Goal: Task Accomplishment & Management: Use online tool/utility

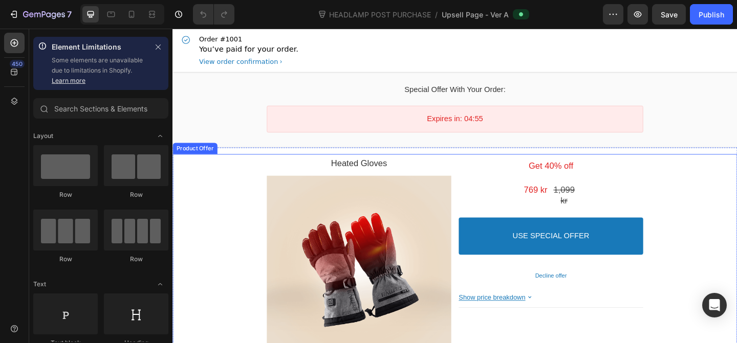
click at [534, 210] on div "Get 40% off Text block 1,099 kr Price 769 kr Price Row USE SPECIAL OFFER Accept…" at bounding box center [584, 297] width 201 height 265
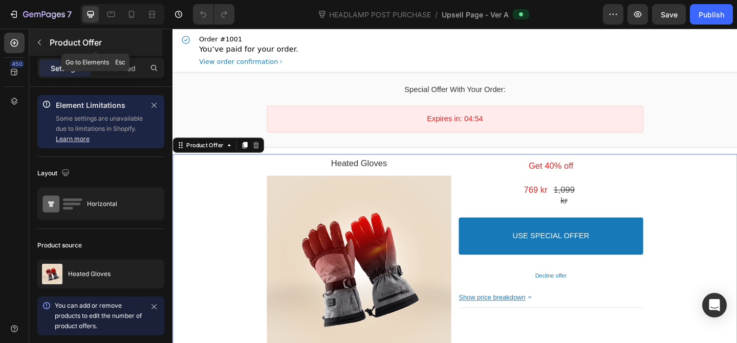
click at [52, 50] on div "Product Offer" at bounding box center [95, 42] width 133 height 27
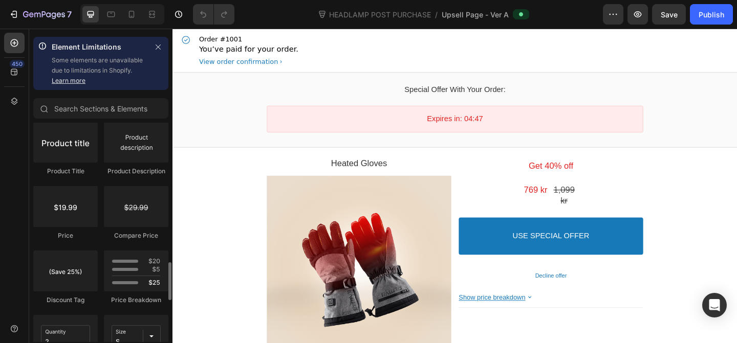
scroll to position [837, 0]
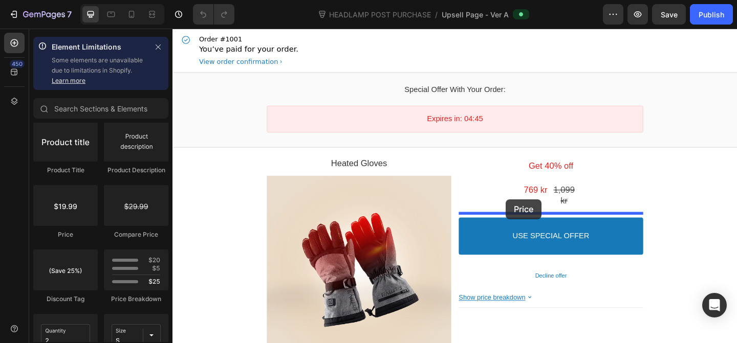
drag, startPoint x: 255, startPoint y: 241, endPoint x: 535, endPoint y: 214, distance: 281.2
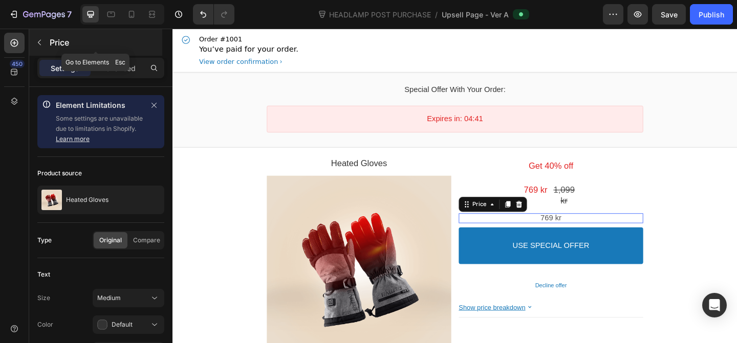
click at [42, 39] on icon "button" at bounding box center [39, 42] width 8 height 8
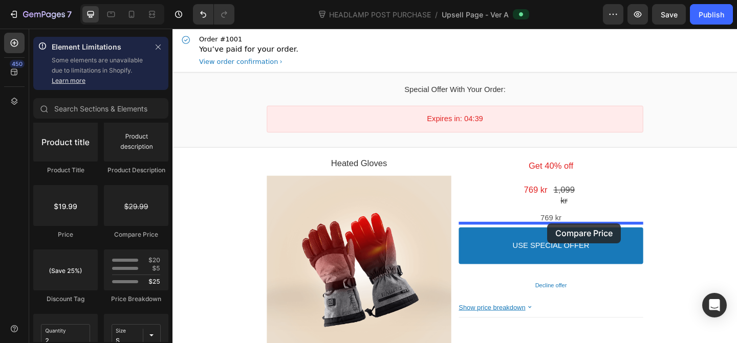
drag, startPoint x: 206, startPoint y: 223, endPoint x: 580, endPoint y: 241, distance: 375.1
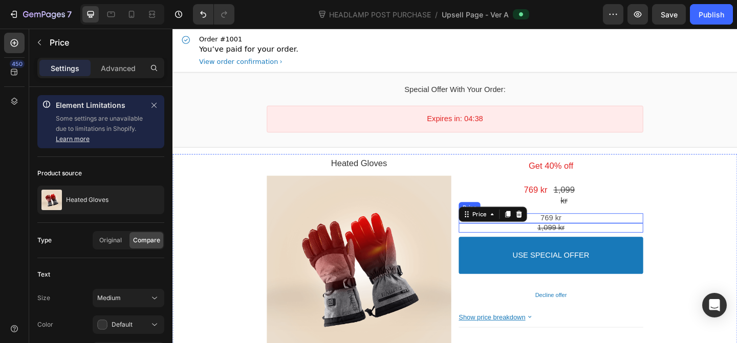
click at [631, 230] on div "769 kr" at bounding box center [584, 235] width 186 height 11
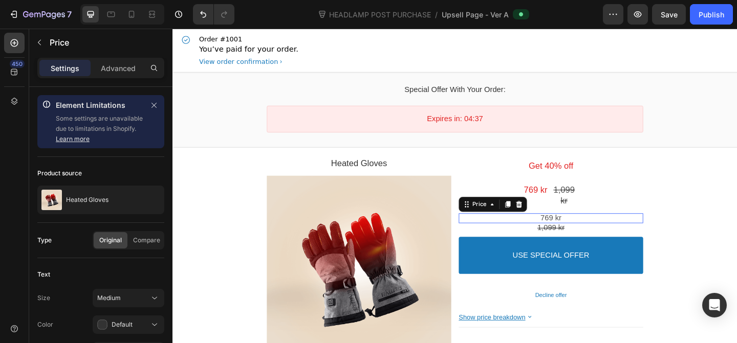
click at [594, 232] on bdo "769 kr" at bounding box center [584, 234] width 23 height 9
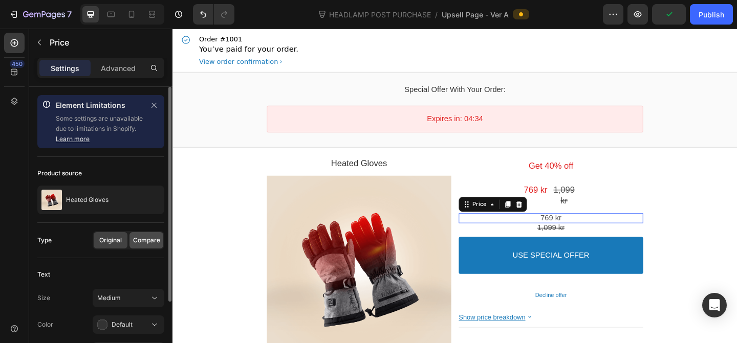
click at [138, 243] on span "Compare" at bounding box center [146, 240] width 27 height 9
click at [126, 239] on div "Original" at bounding box center [111, 240] width 34 height 16
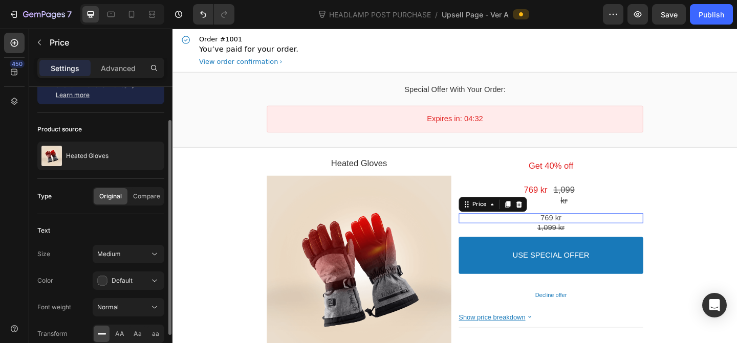
scroll to position [51, 0]
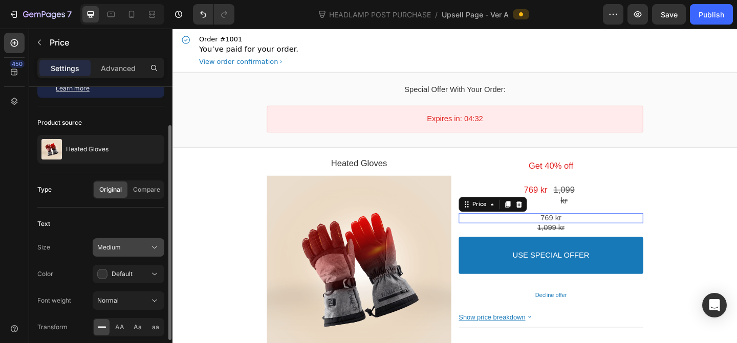
click at [117, 253] on button "Medium" at bounding box center [129, 247] width 72 height 18
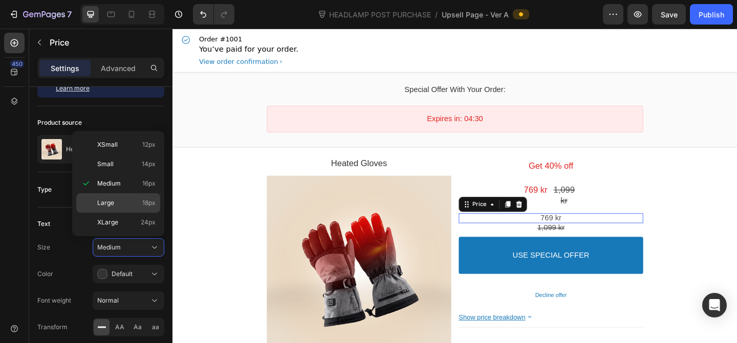
click at [117, 201] on p "Large 18px" at bounding box center [126, 203] width 58 height 9
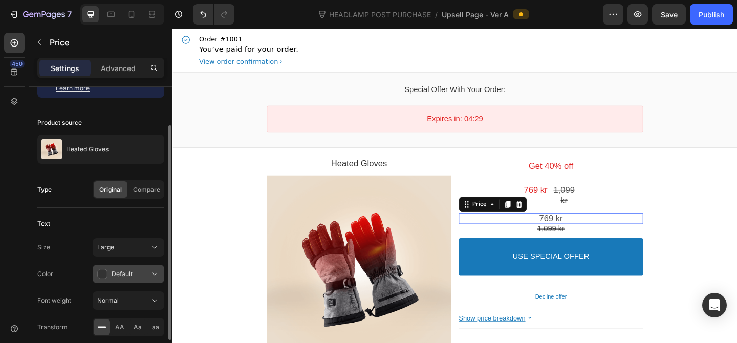
click at [129, 274] on span "Default" at bounding box center [122, 274] width 21 height 8
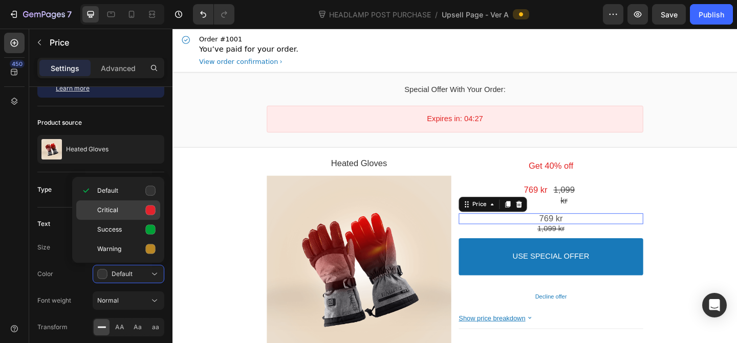
click at [143, 204] on div "Critical" at bounding box center [118, 210] width 84 height 19
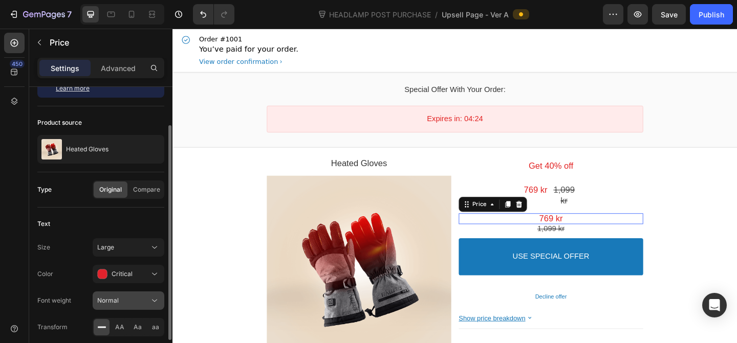
click at [125, 304] on div "Normal" at bounding box center [123, 300] width 52 height 9
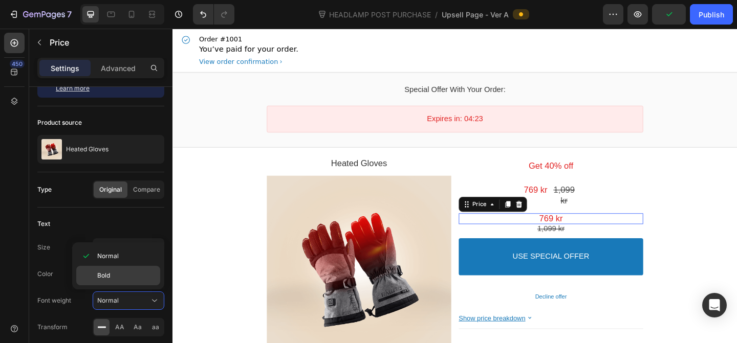
click at [117, 279] on p "Bold" at bounding box center [126, 275] width 58 height 9
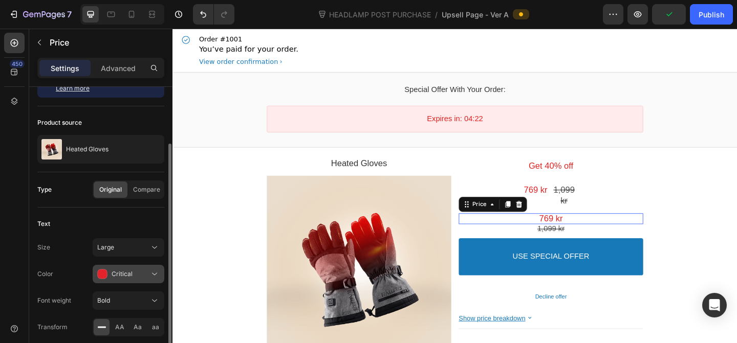
scroll to position [93, 0]
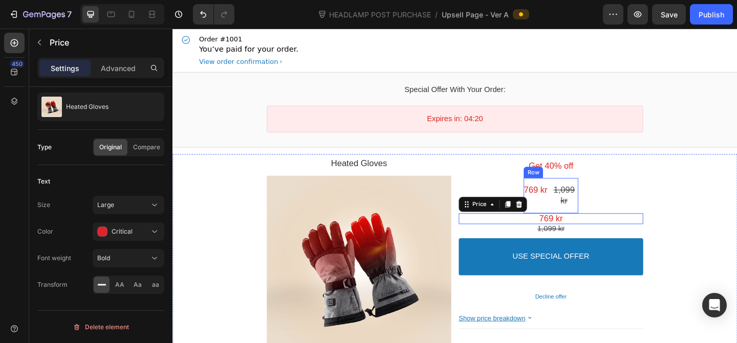
click at [579, 220] on div "769 kr Price" at bounding box center [567, 211] width 26 height 24
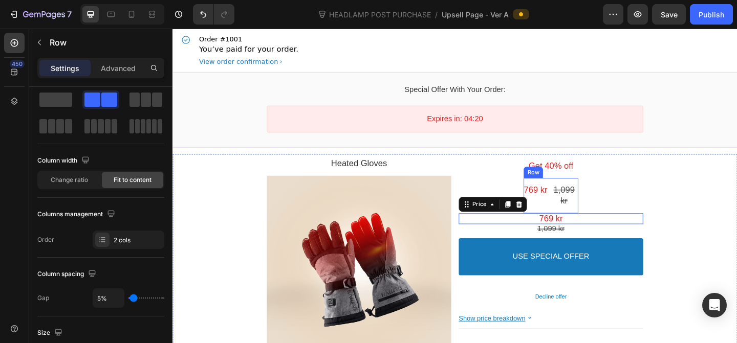
scroll to position [0, 0]
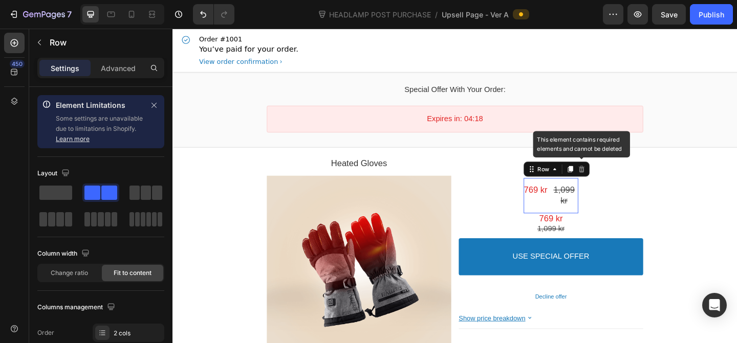
click at [618, 181] on icon at bounding box center [617, 181] width 7 height 7
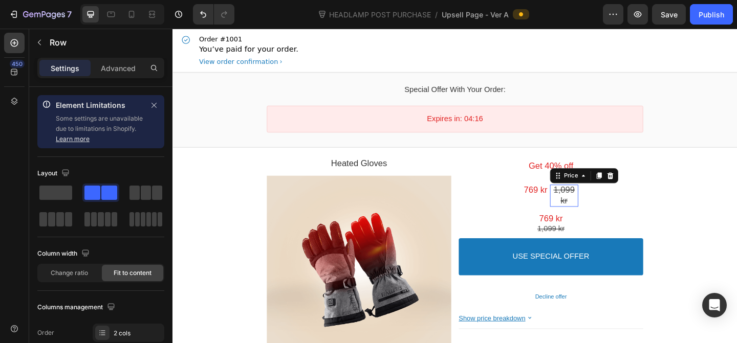
click at [599, 206] on bdo "1,099 kr" at bounding box center [598, 210] width 23 height 22
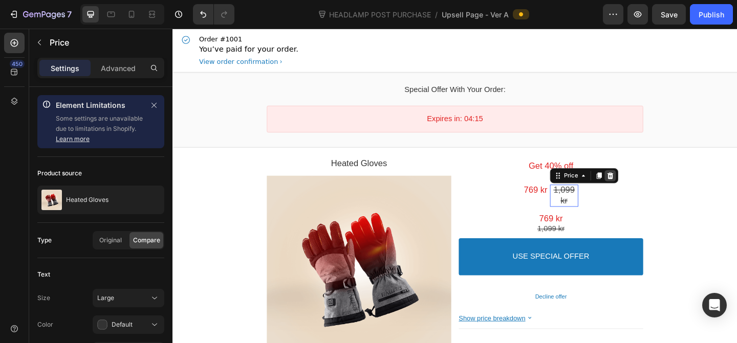
click at [644, 188] on div at bounding box center [648, 189] width 12 height 12
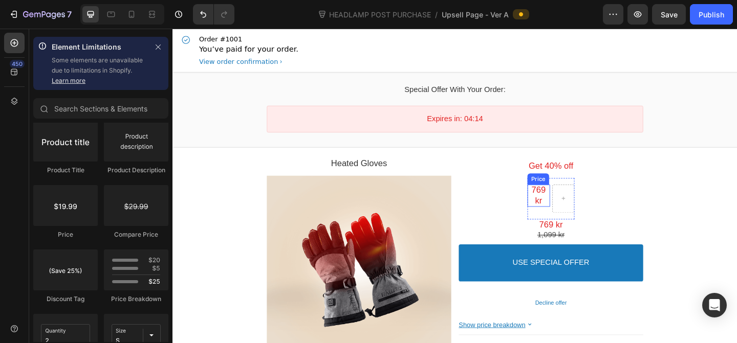
click at [573, 212] on bdo "769 kr" at bounding box center [570, 210] width 15 height 22
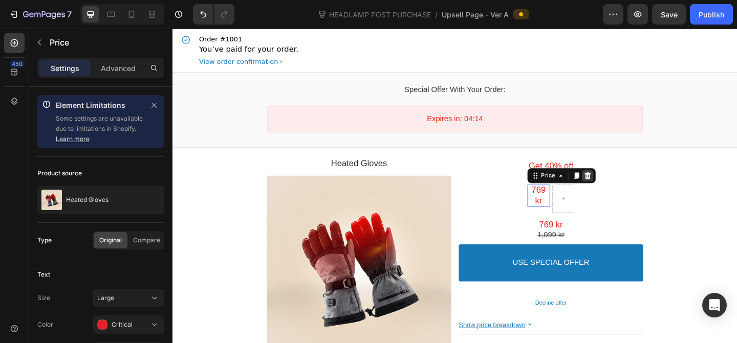
click at [620, 189] on icon at bounding box center [623, 188] width 7 height 7
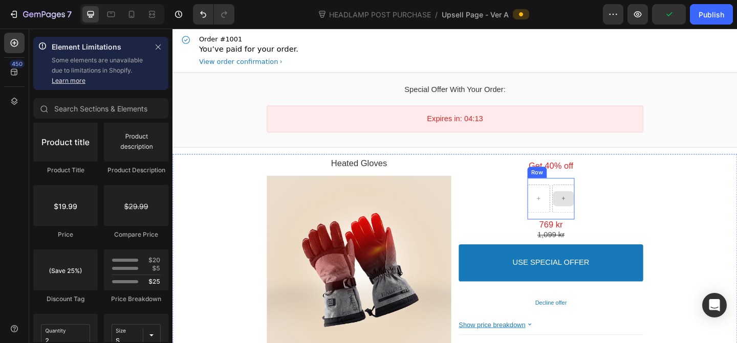
click at [587, 205] on div at bounding box center [597, 214] width 25 height 31
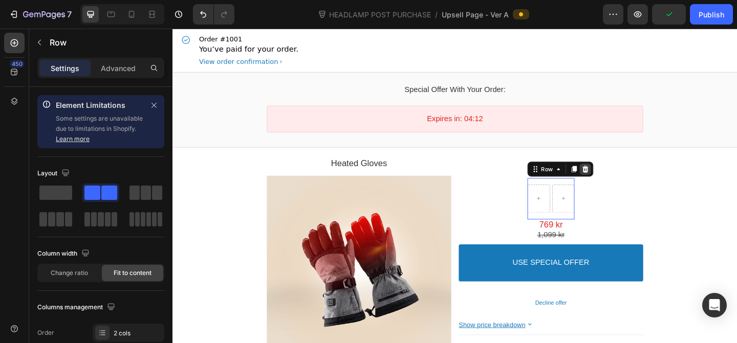
click at [623, 186] on div at bounding box center [621, 182] width 12 height 12
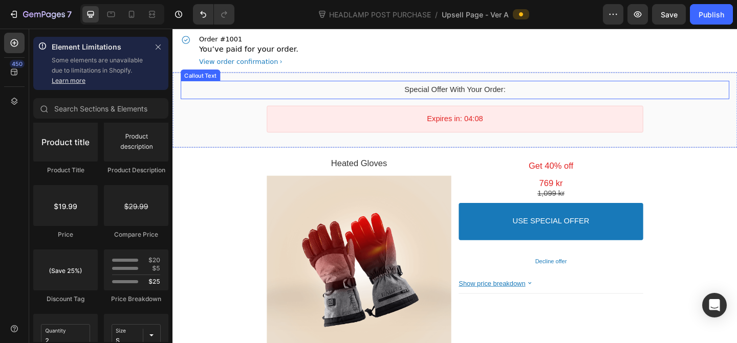
click at [503, 98] on bdo "special offer with your order:" at bounding box center [480, 95] width 110 height 9
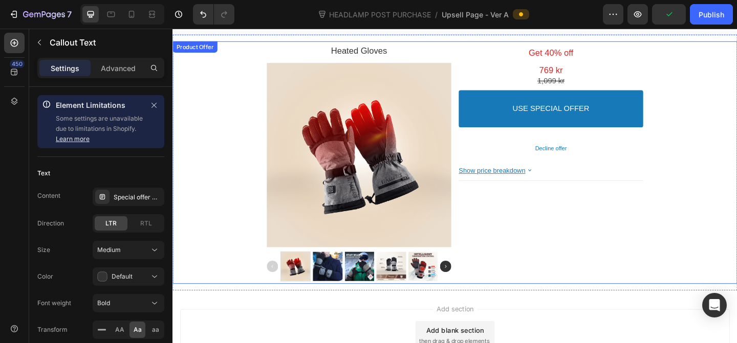
scroll to position [109, 0]
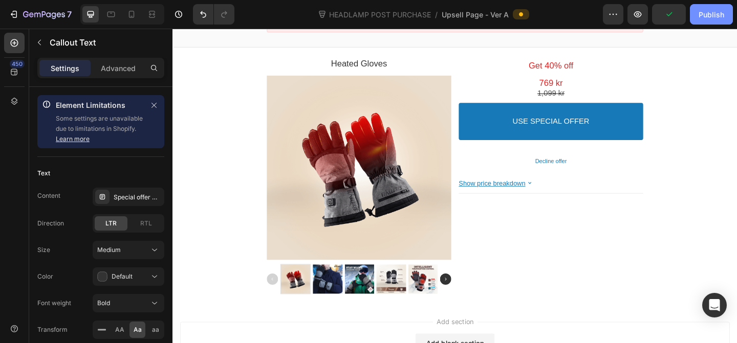
click at [703, 8] on button "Publish" at bounding box center [711, 14] width 43 height 20
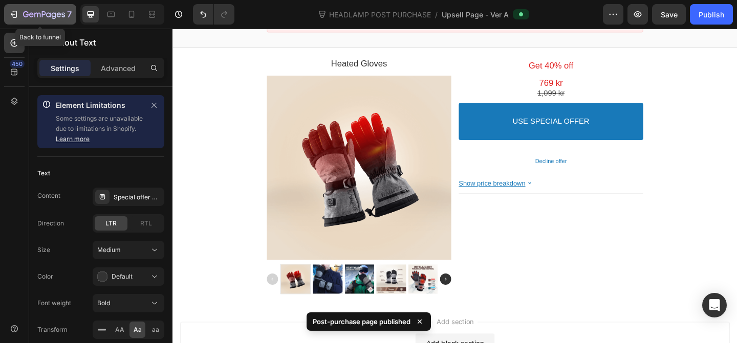
click at [21, 14] on div "7" at bounding box center [40, 14] width 63 height 12
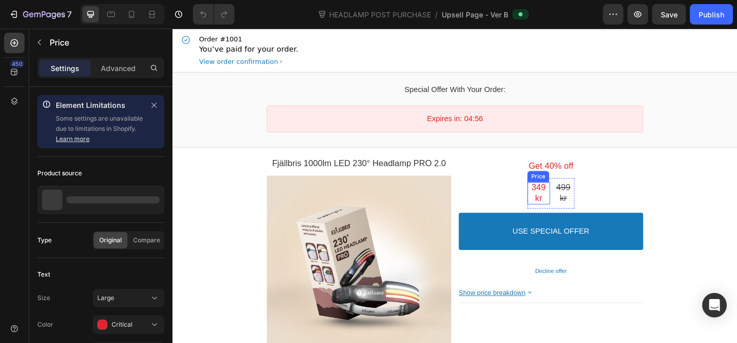
click at [558, 212] on div "349 kr" at bounding box center [570, 208] width 25 height 24
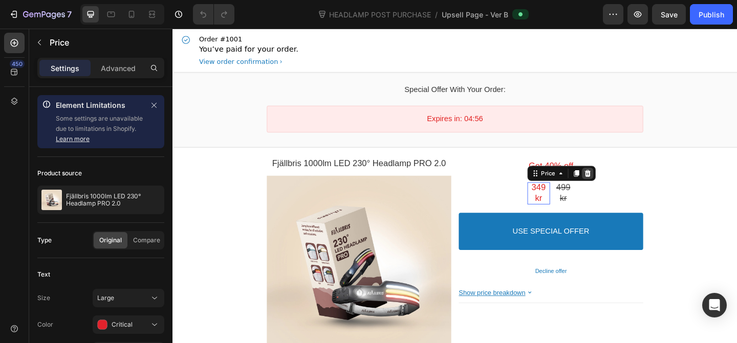
click at [620, 188] on icon at bounding box center [623, 186] width 7 height 7
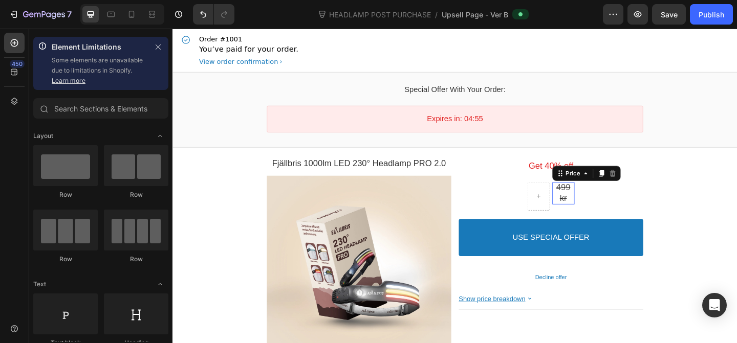
click at [599, 199] on bdo "499 kr" at bounding box center [597, 208] width 15 height 22
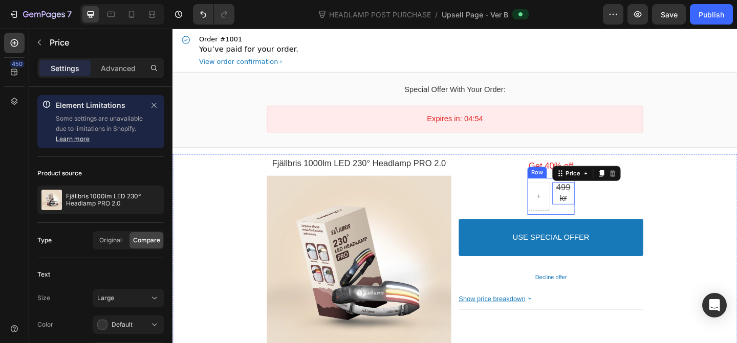
click at [582, 208] on div "499 kr Price This element is required and can’t be deleted Row" at bounding box center [583, 211] width 51 height 40
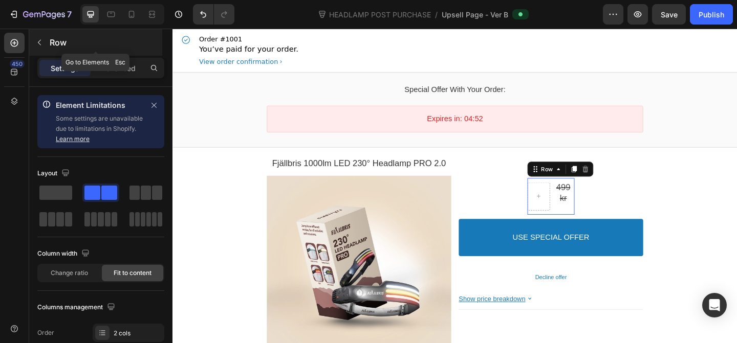
click at [59, 45] on p "Row" at bounding box center [93, 42] width 87 height 12
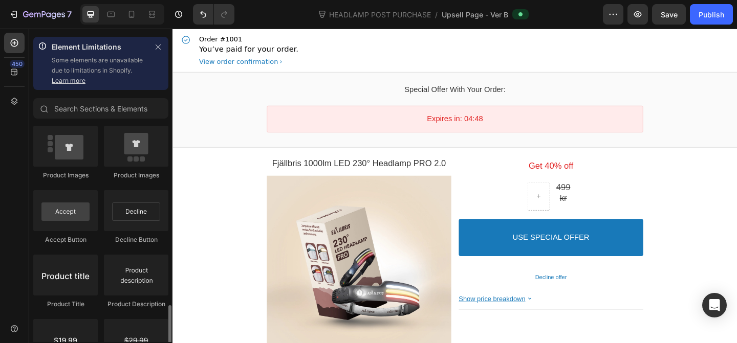
scroll to position [773, 0]
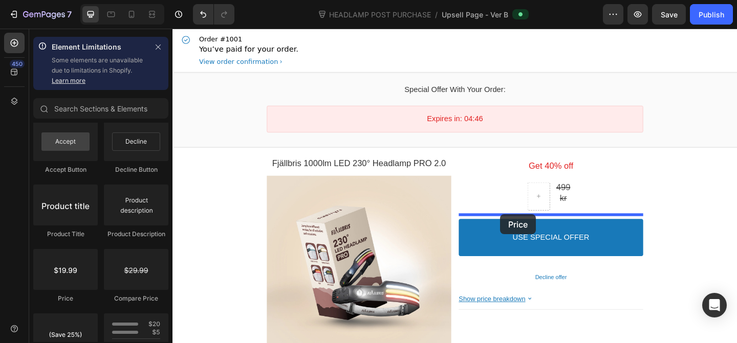
drag, startPoint x: 258, startPoint y: 309, endPoint x: 529, endPoint y: 229, distance: 281.6
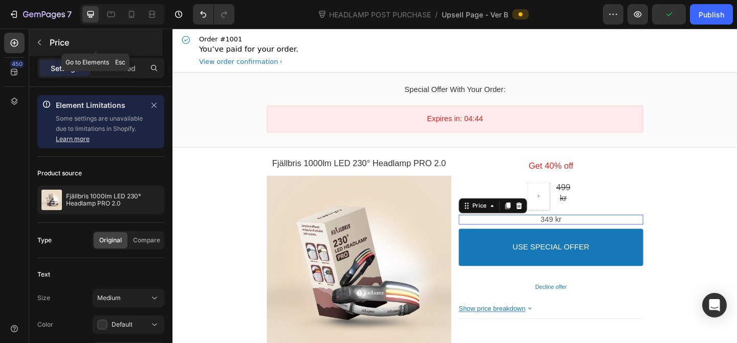
click at [53, 48] on p "Price" at bounding box center [105, 42] width 111 height 12
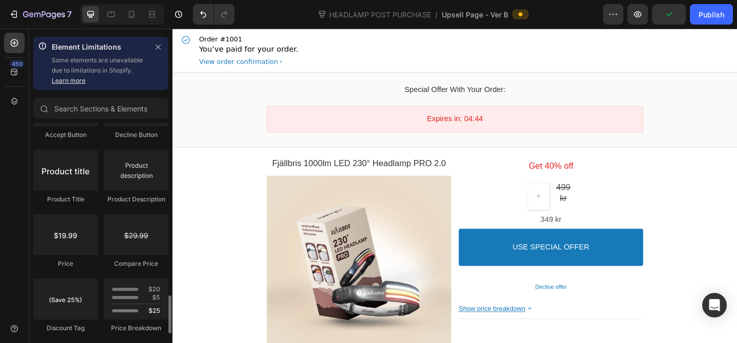
scroll to position [864, 0]
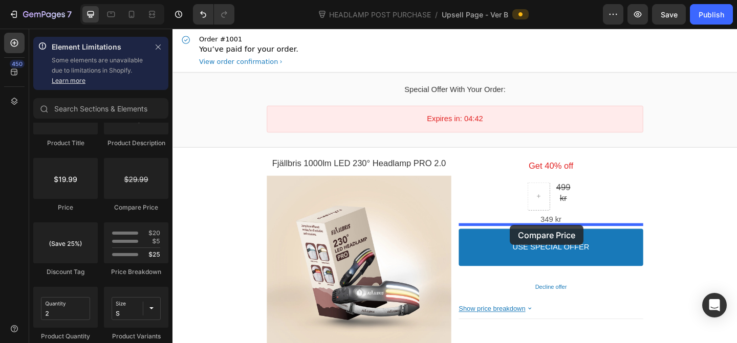
drag, startPoint x: 298, startPoint y: 218, endPoint x: 539, endPoint y: 243, distance: 242.9
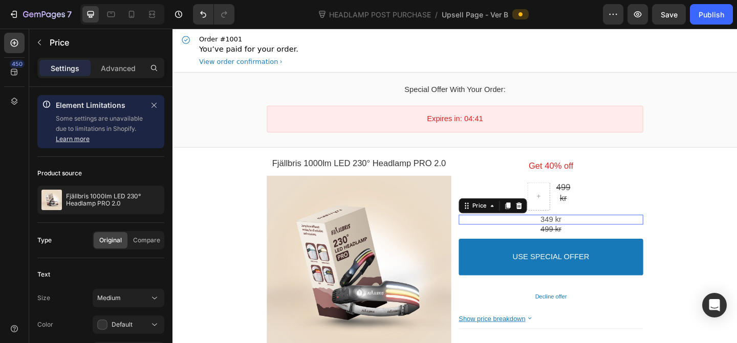
click at [605, 234] on div "349 kr" at bounding box center [584, 236] width 186 height 11
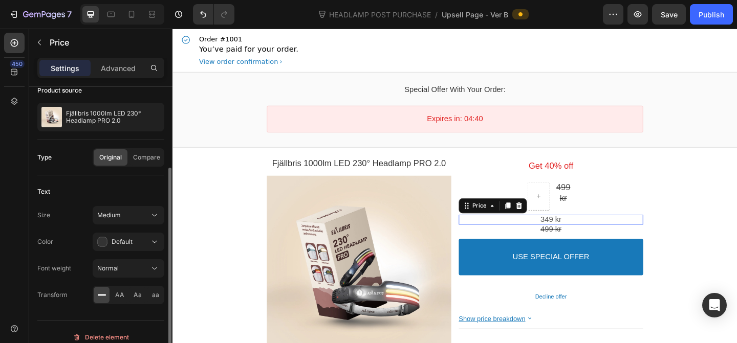
scroll to position [93, 0]
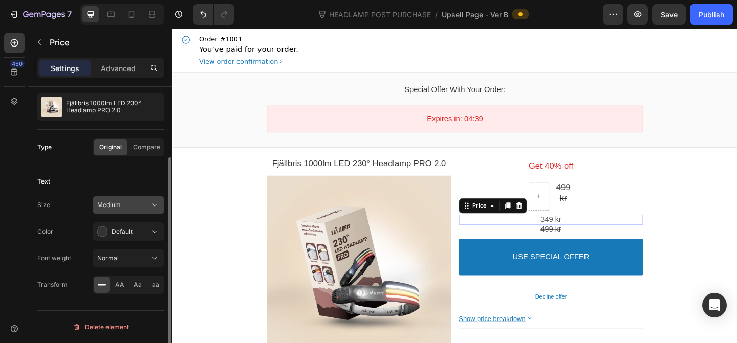
click at [118, 200] on div "Medium" at bounding box center [128, 205] width 62 height 10
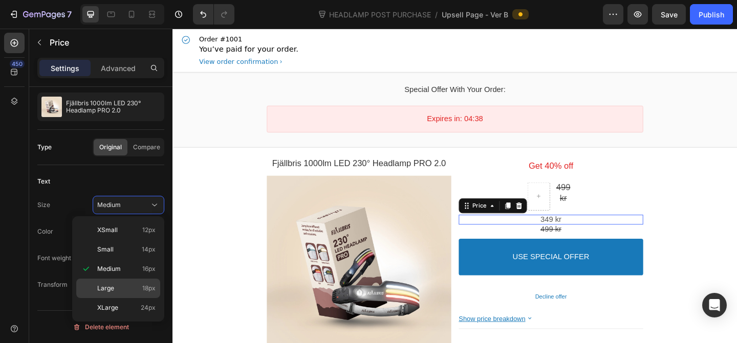
click at [118, 286] on p "Large 18px" at bounding box center [126, 288] width 58 height 9
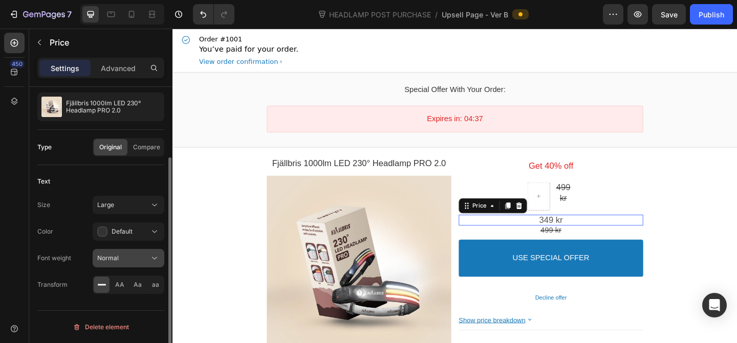
click at [116, 267] on button "Normal" at bounding box center [129, 258] width 72 height 18
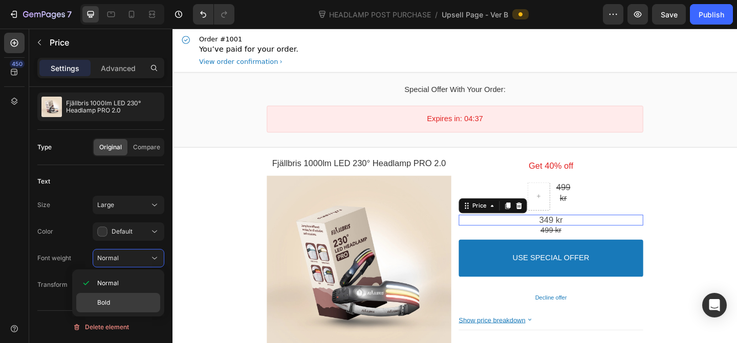
click at [115, 297] on div "Bold" at bounding box center [118, 302] width 84 height 19
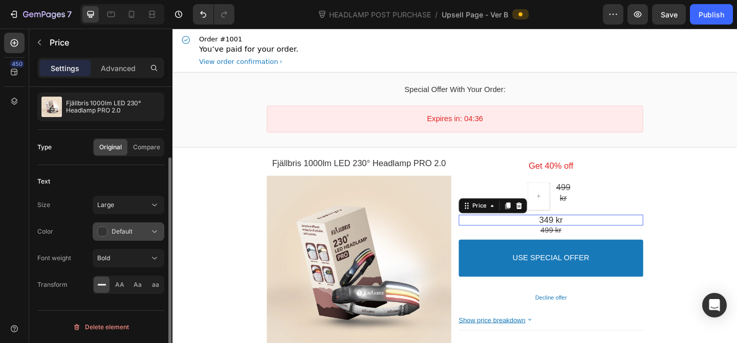
click at [113, 236] on span "Default" at bounding box center [122, 231] width 21 height 9
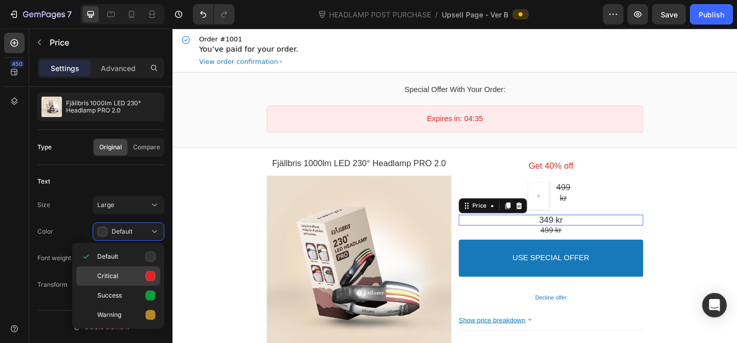
click at [143, 275] on p "Critical" at bounding box center [126, 276] width 58 height 10
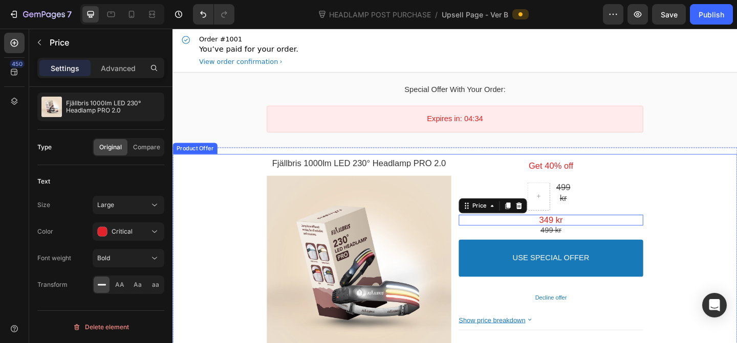
click at [619, 218] on div "Get 40% off Text block 499 kr Price Row 349 kr Price 499 kr Price USE SPECIAL O…" at bounding box center [584, 297] width 201 height 265
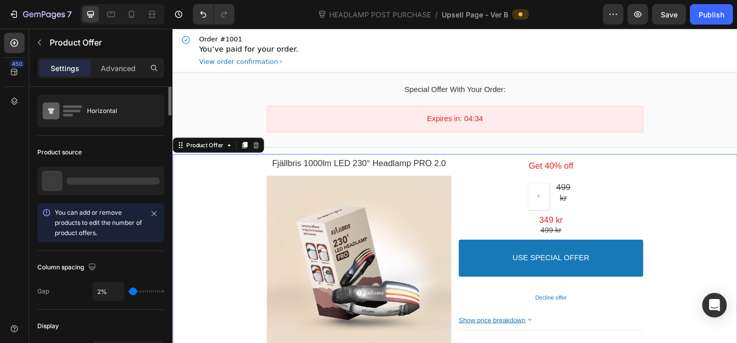
scroll to position [0, 0]
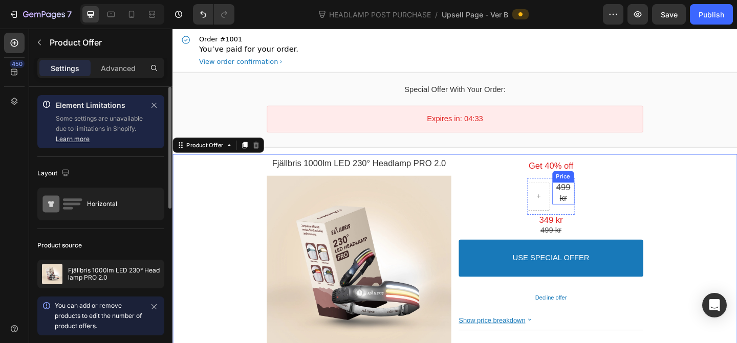
click at [608, 217] on div "499 kr" at bounding box center [597, 208] width 25 height 24
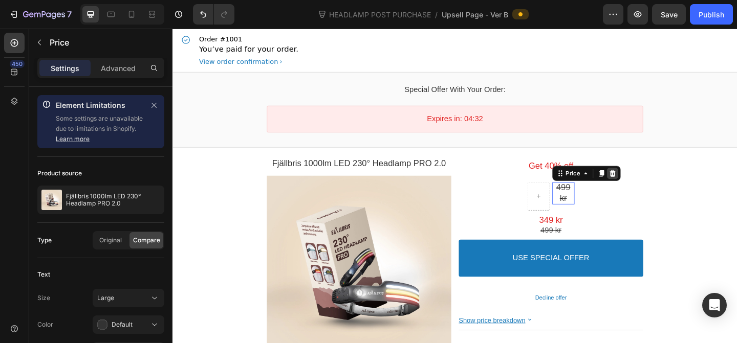
click at [651, 186] on icon at bounding box center [651, 186] width 8 height 8
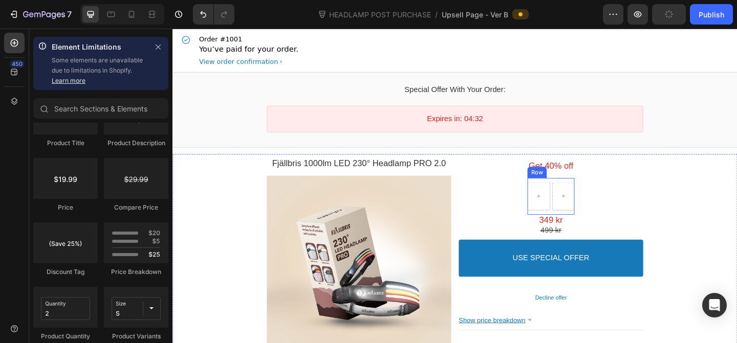
click at [584, 220] on div "Row" at bounding box center [583, 211] width 51 height 40
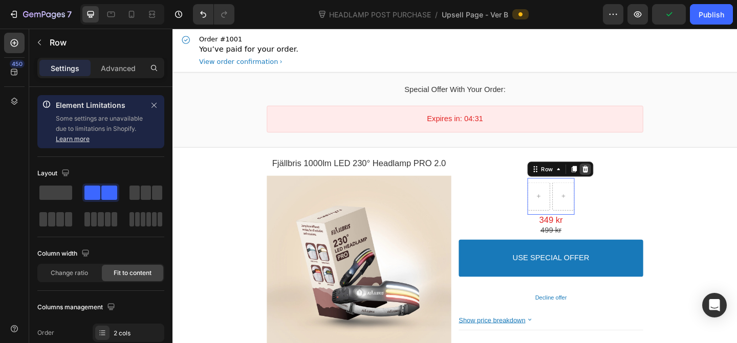
click at [623, 185] on icon at bounding box center [621, 181] width 7 height 7
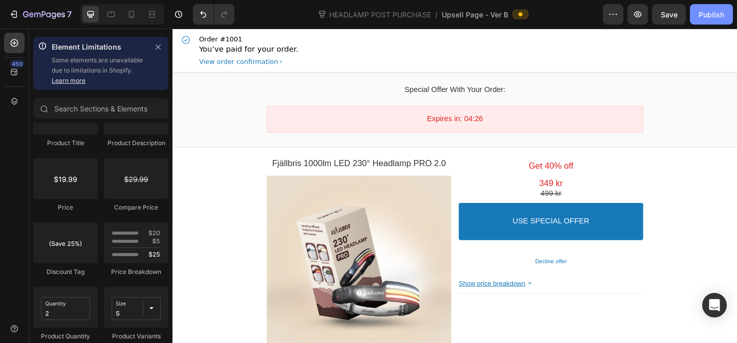
click at [702, 14] on div "Publish" at bounding box center [712, 14] width 26 height 11
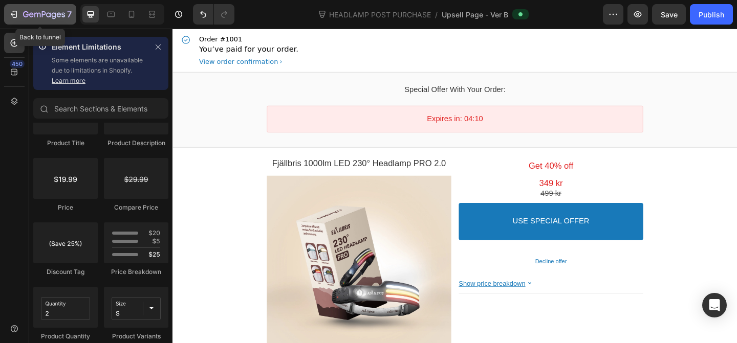
click at [36, 16] on icon "button" at bounding box center [44, 15] width 42 height 9
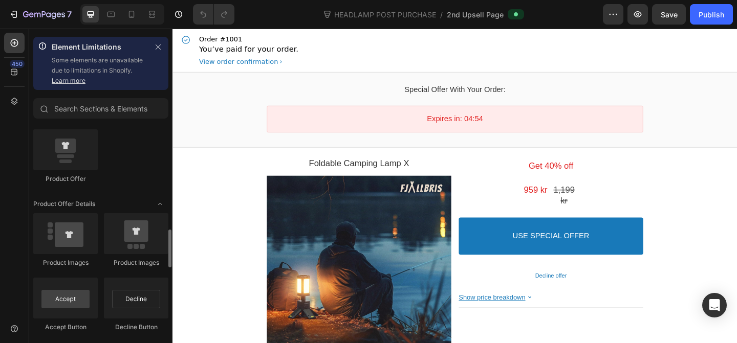
scroll to position [617, 0]
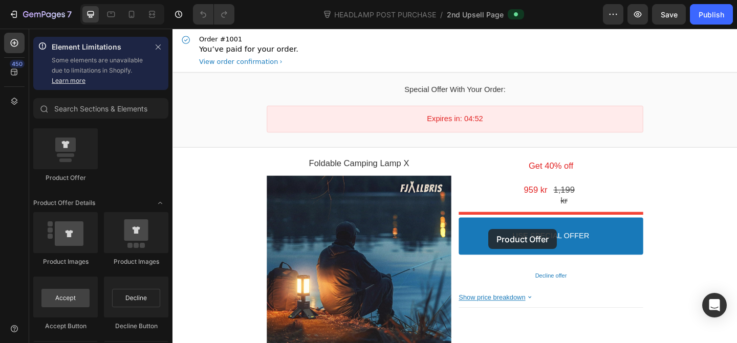
drag, startPoint x: 243, startPoint y: 191, endPoint x: 516, endPoint y: 247, distance: 278.4
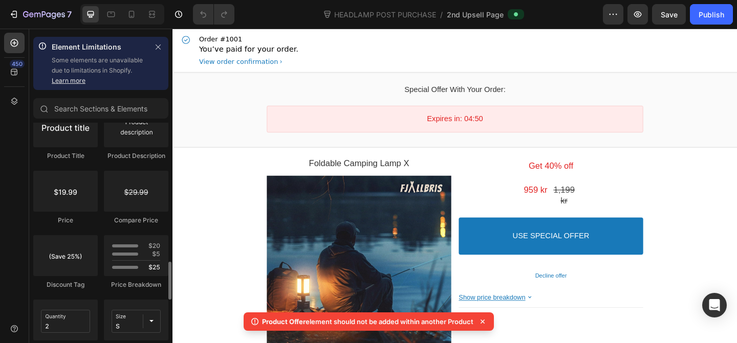
scroll to position [844, 0]
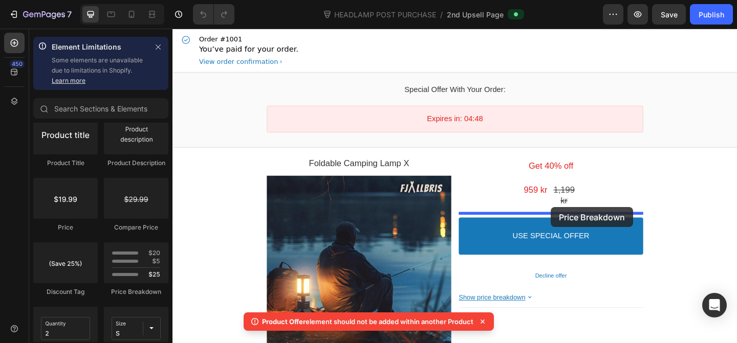
drag, startPoint x: 308, startPoint y: 294, endPoint x: 584, endPoint y: 223, distance: 285.4
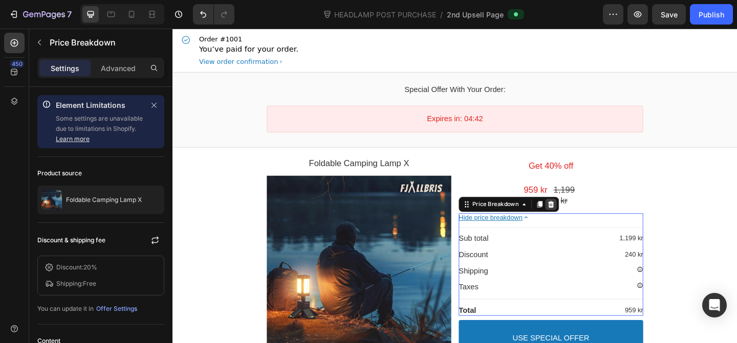
click at [584, 219] on icon at bounding box center [584, 220] width 8 height 8
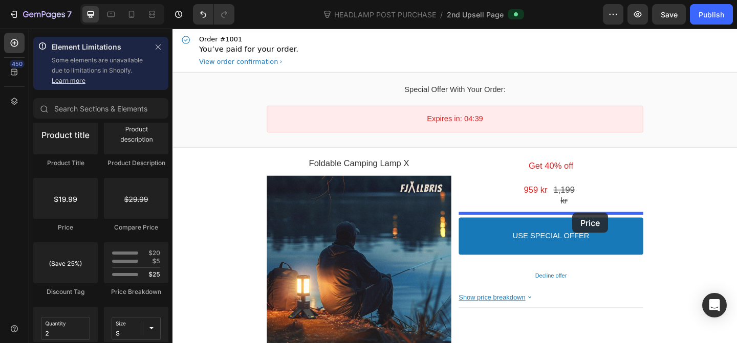
drag, startPoint x: 254, startPoint y: 238, endPoint x: 608, endPoint y: 229, distance: 353.8
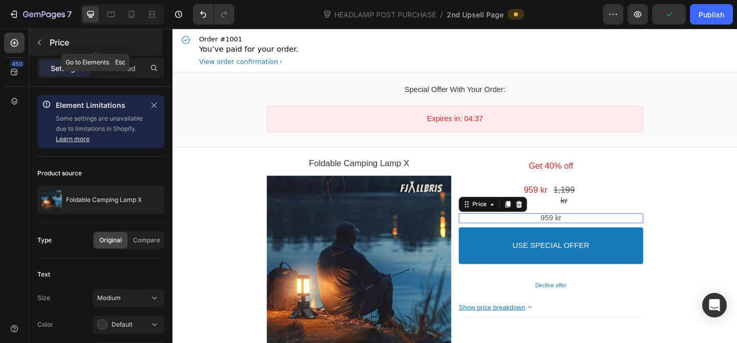
click at [61, 52] on div "Price" at bounding box center [95, 42] width 133 height 27
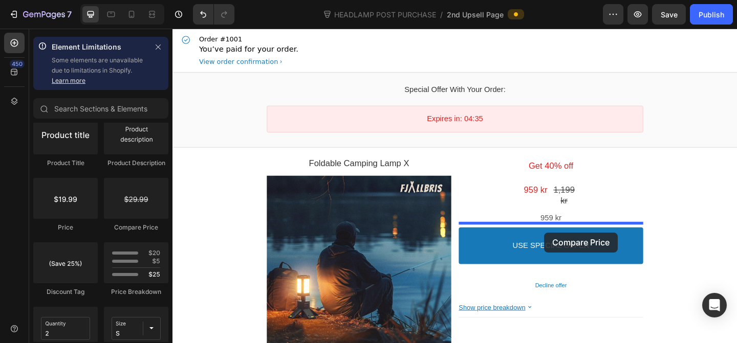
drag, startPoint x: 316, startPoint y: 236, endPoint x: 577, endPoint y: 251, distance: 261.4
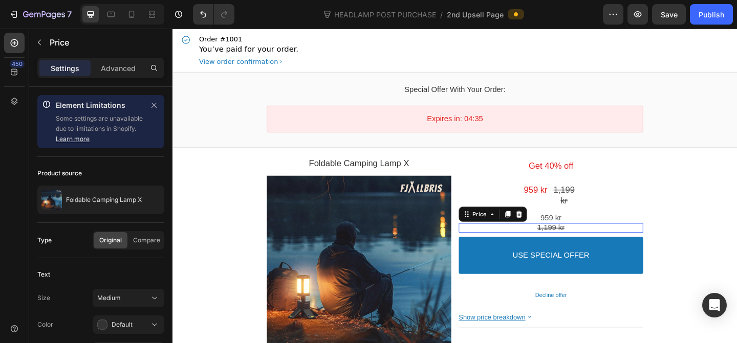
click at [599, 238] on div "959 kr" at bounding box center [584, 235] width 186 height 11
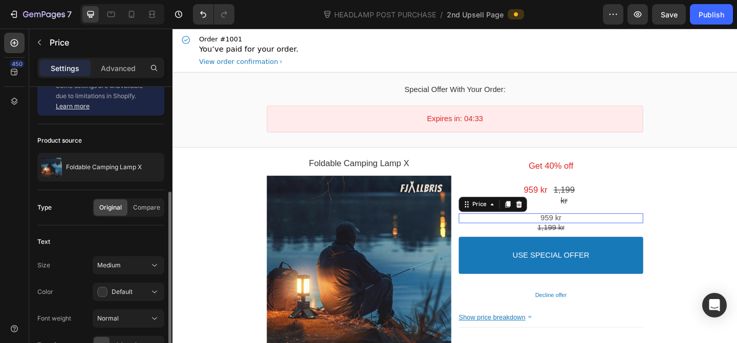
scroll to position [78, 0]
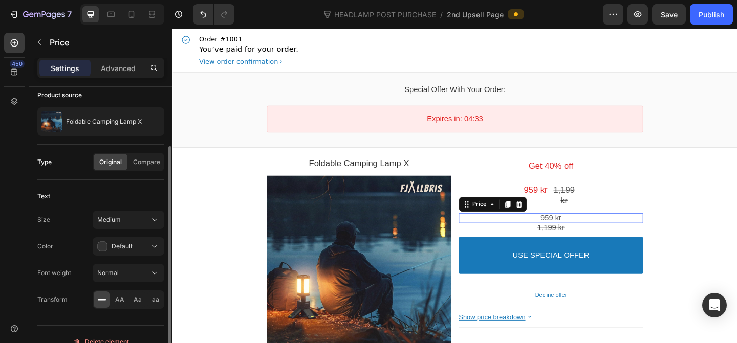
click at [129, 231] on div "Size Medium Color Default Font weight Normal Transform AA Aa aa" at bounding box center [100, 260] width 127 height 98
click at [129, 248] on span "Default" at bounding box center [122, 247] width 21 height 8
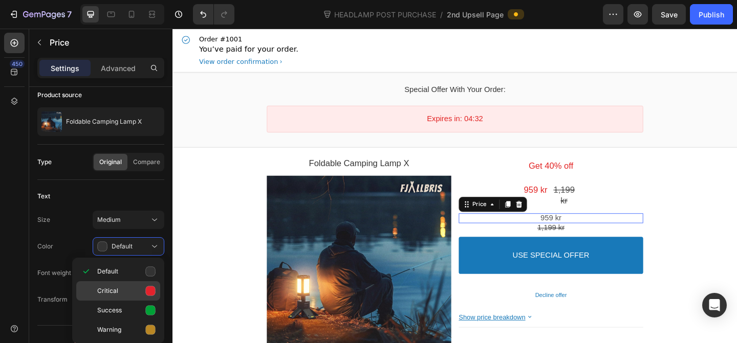
click at [147, 288] on icon at bounding box center [151, 292] width 10 height 10
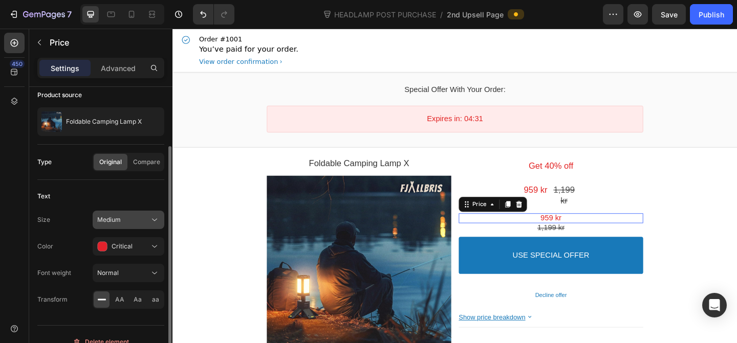
click at [136, 228] on button "Medium" at bounding box center [129, 220] width 72 height 18
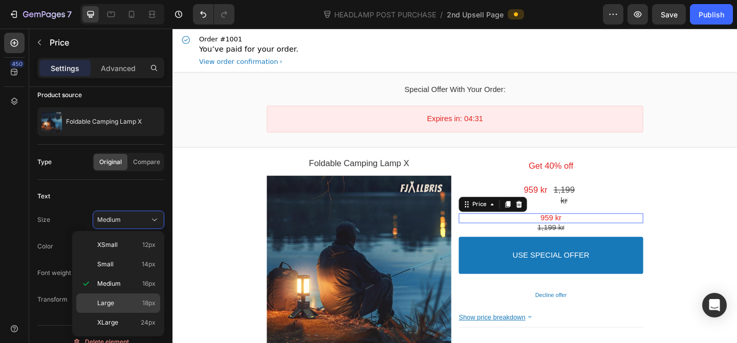
click at [112, 300] on span "Large" at bounding box center [105, 303] width 17 height 9
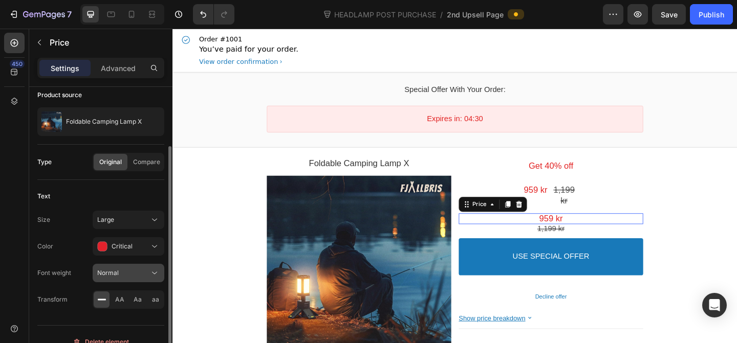
click at [112, 279] on button "Normal" at bounding box center [129, 273] width 72 height 18
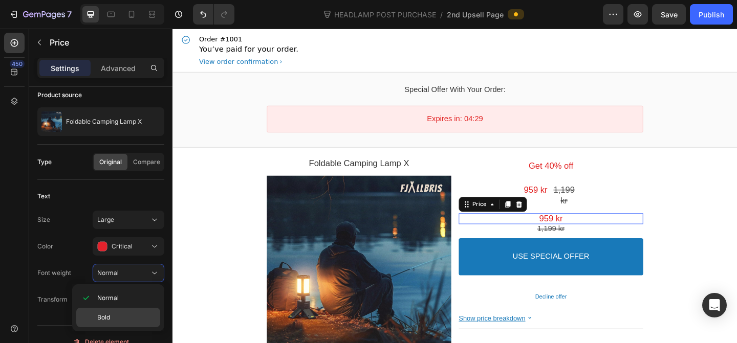
click at [108, 317] on span "Bold" at bounding box center [103, 317] width 13 height 9
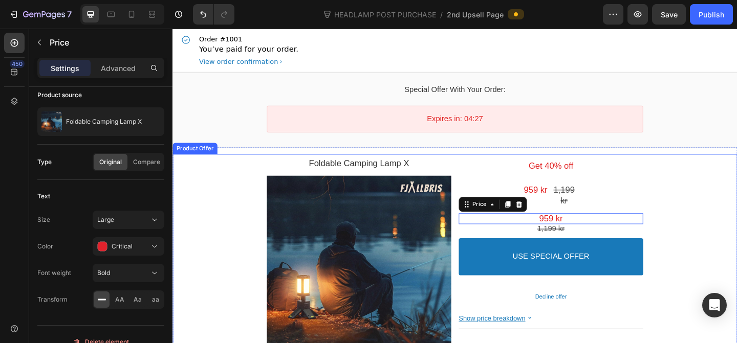
click at [621, 211] on div "Get 40% off Text block 1,199 kr Price 959 kr Price Row 959 kr Price 1,199 kr Pr…" at bounding box center [584, 297] width 201 height 265
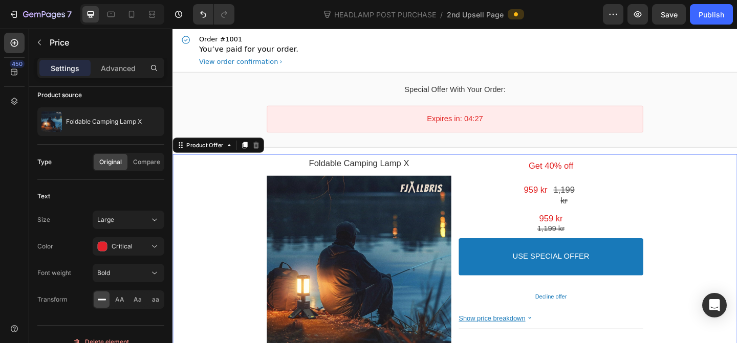
scroll to position [0, 0]
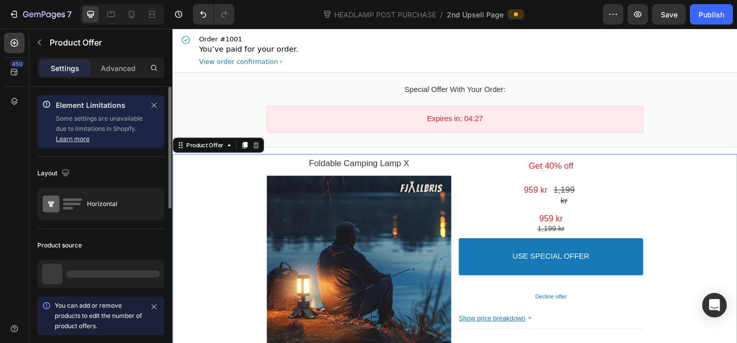
click at [603, 212] on div "1,199 kr" at bounding box center [598, 211] width 30 height 24
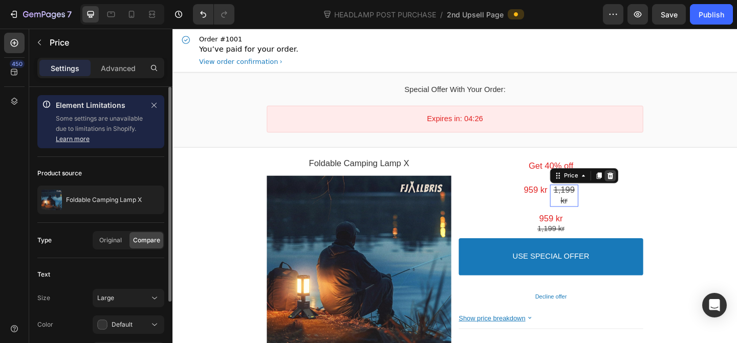
click at [653, 192] on icon at bounding box center [648, 189] width 8 height 8
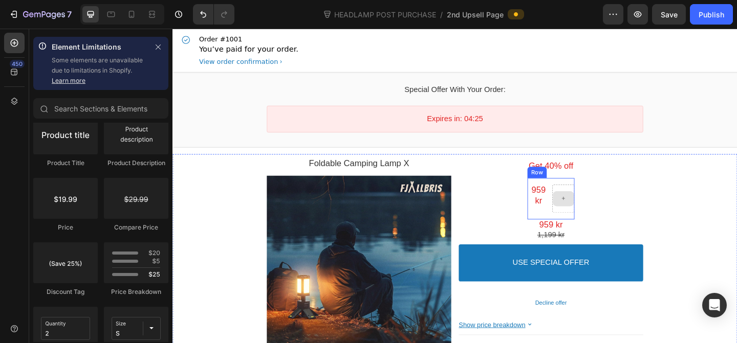
click at [587, 212] on div at bounding box center [598, 214] width 24 height 16
click at [578, 214] on div "959 kr" at bounding box center [570, 211] width 25 height 24
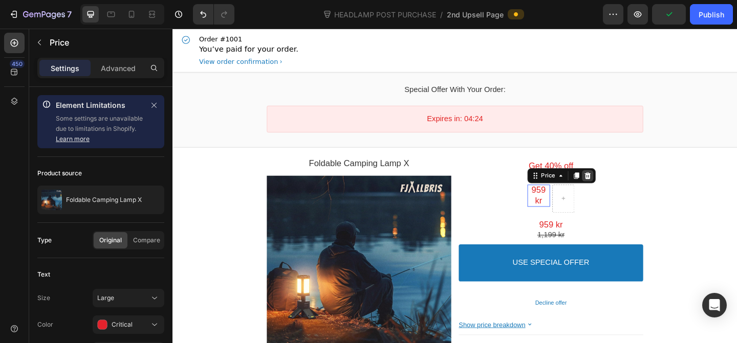
click at [625, 190] on icon at bounding box center [624, 189] width 8 height 8
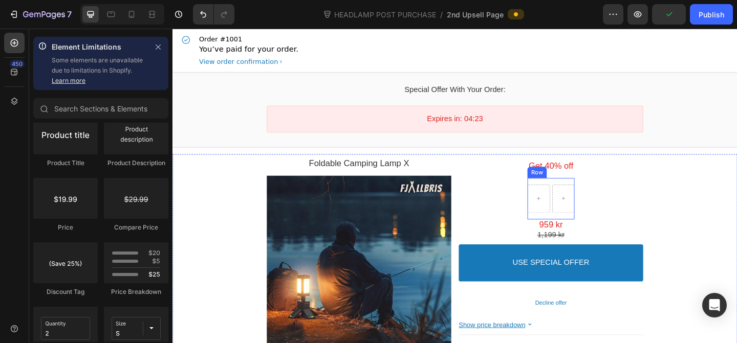
click at [585, 209] on div at bounding box center [597, 214] width 25 height 31
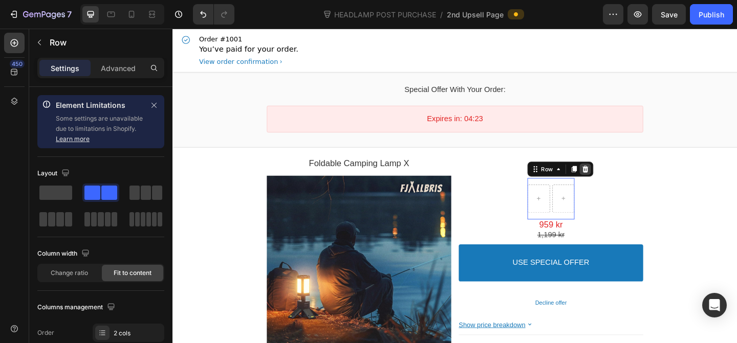
click at [622, 182] on icon at bounding box center [621, 181] width 7 height 7
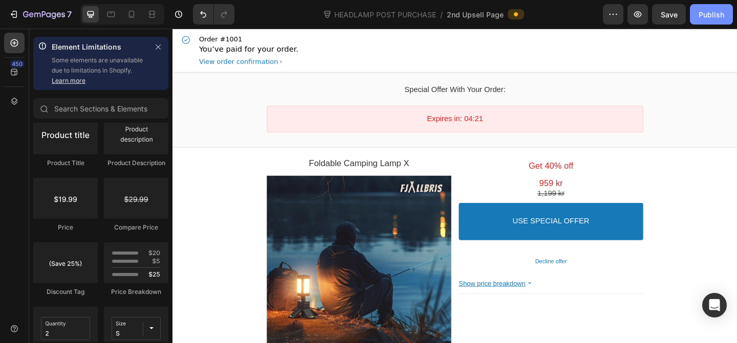
click at [711, 20] on button "Publish" at bounding box center [711, 14] width 43 height 20
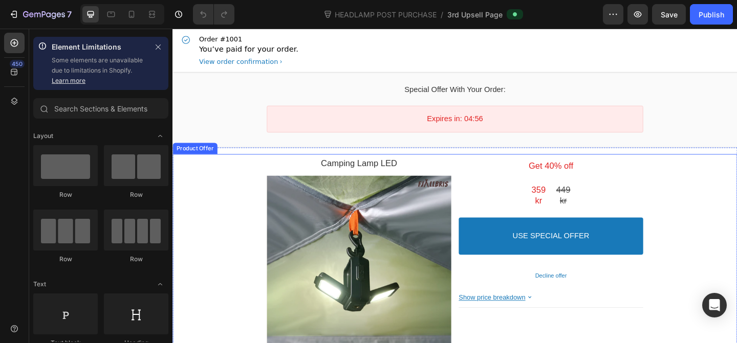
click at [553, 215] on div "Get 40% off Text block 449 kr Price 359 kr Price Row USE SPECIAL OFFER Accept B…" at bounding box center [584, 297] width 201 height 265
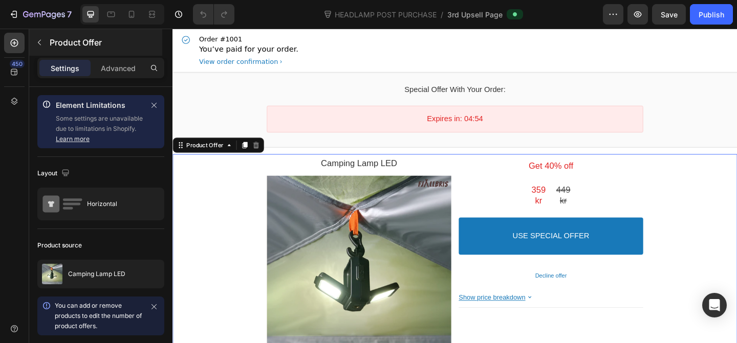
click at [51, 42] on p "Product Offer" at bounding box center [105, 42] width 111 height 12
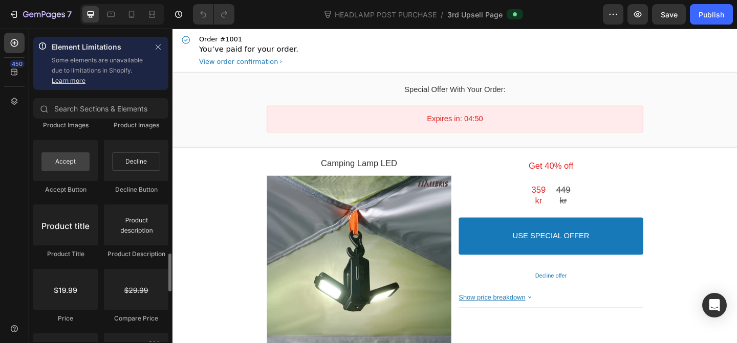
scroll to position [765, 0]
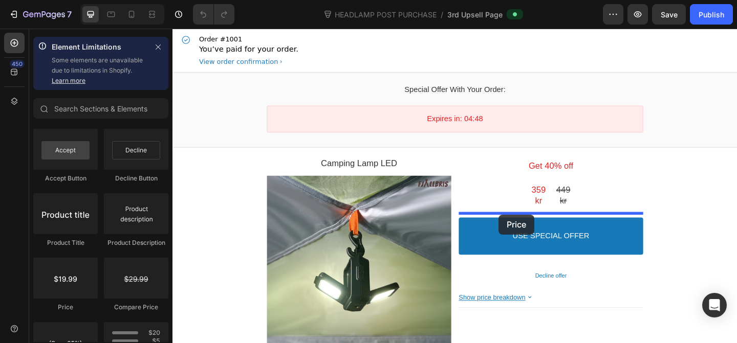
drag, startPoint x: 249, startPoint y: 310, endPoint x: 527, endPoint y: 231, distance: 288.7
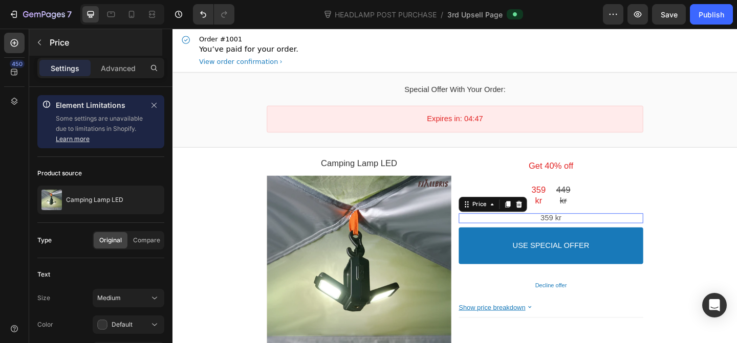
click at [64, 47] on p "Price" at bounding box center [105, 42] width 111 height 12
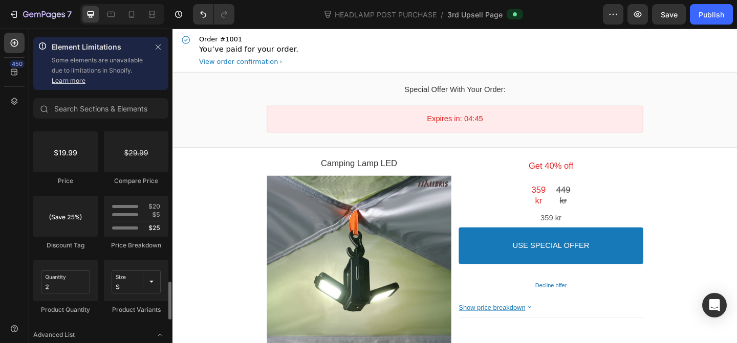
scroll to position [891, 0]
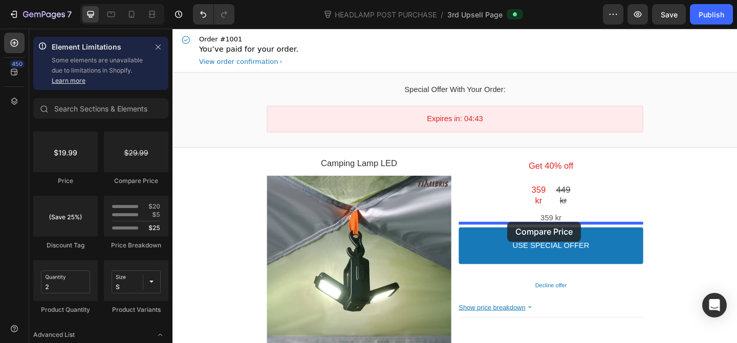
drag, startPoint x: 306, startPoint y: 200, endPoint x: 536, endPoint y: 242, distance: 234.6
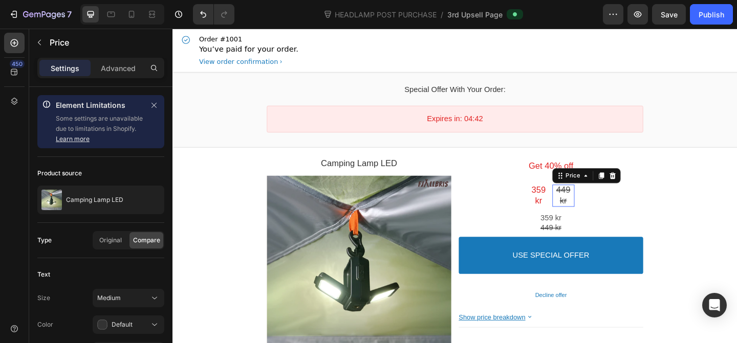
click at [602, 214] on div "449 kr" at bounding box center [597, 211] width 25 height 24
click at [585, 214] on div "449 kr" at bounding box center [597, 211] width 25 height 24
click at [650, 190] on icon at bounding box center [650, 188] width 7 height 7
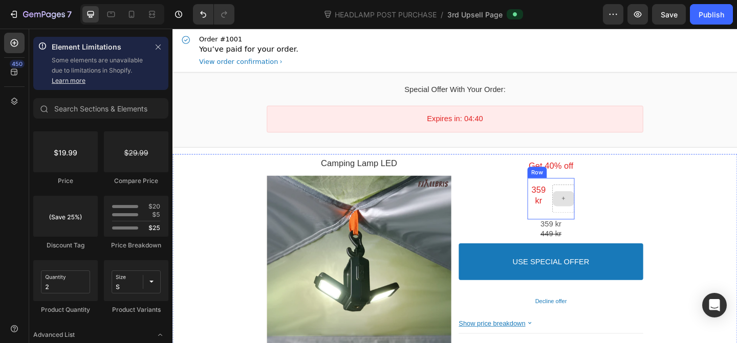
click at [585, 205] on div at bounding box center [597, 214] width 25 height 31
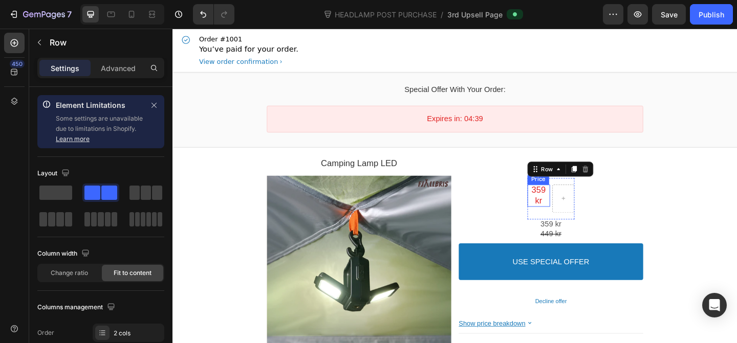
click at [566, 219] on bdo "359 kr" at bounding box center [570, 210] width 15 height 22
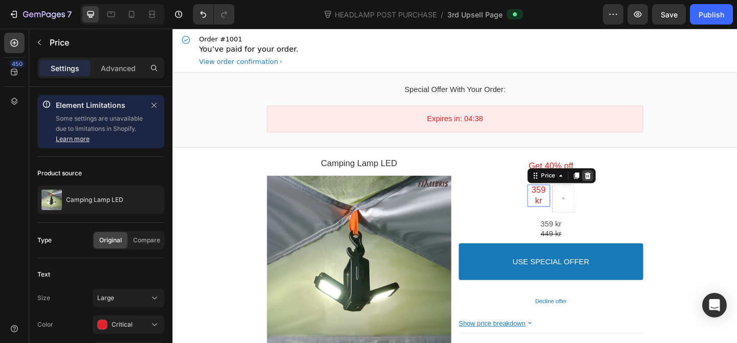
click at [621, 186] on icon at bounding box center [623, 188] width 7 height 7
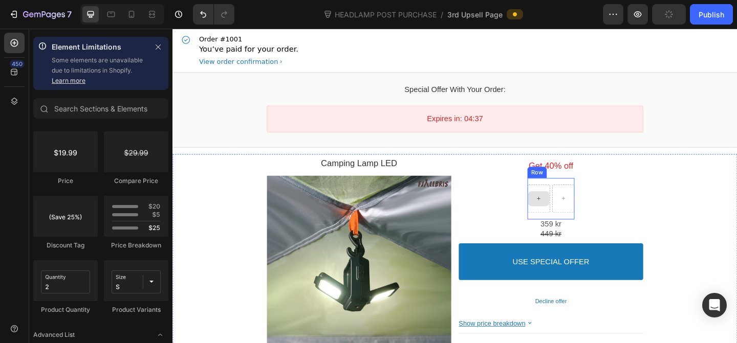
click at [580, 212] on div at bounding box center [571, 214] width 24 height 16
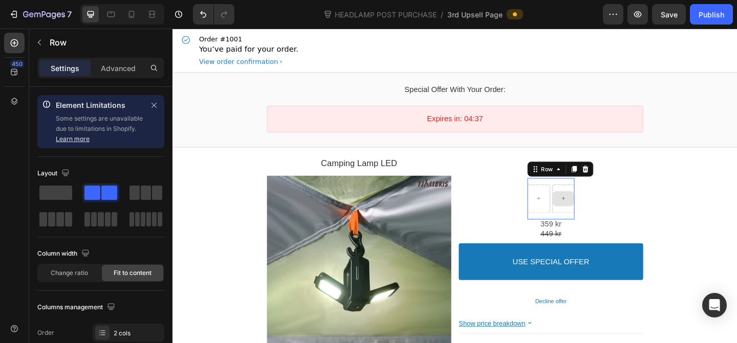
click at [587, 202] on div at bounding box center [597, 214] width 25 height 31
click at [620, 182] on icon at bounding box center [621, 182] width 8 height 8
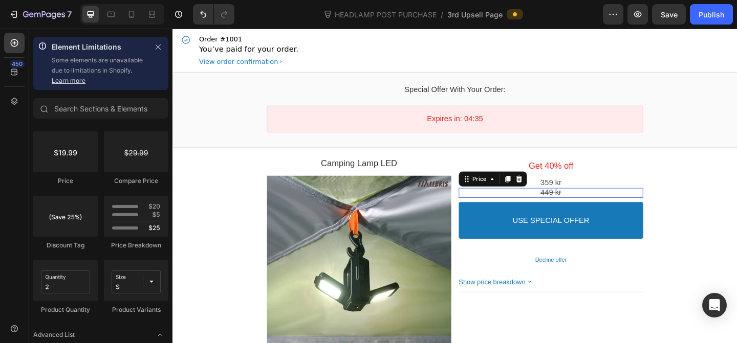
click at [588, 203] on bdo "449 kr" at bounding box center [584, 207] width 23 height 9
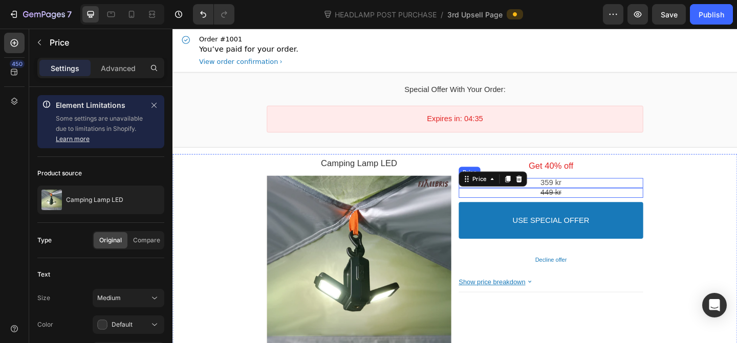
click at [591, 194] on bdo "359 kr" at bounding box center [584, 196] width 23 height 9
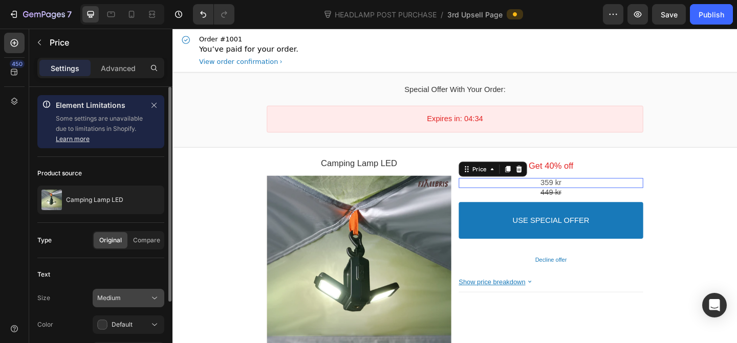
click at [110, 298] on span "Medium" at bounding box center [109, 298] width 24 height 8
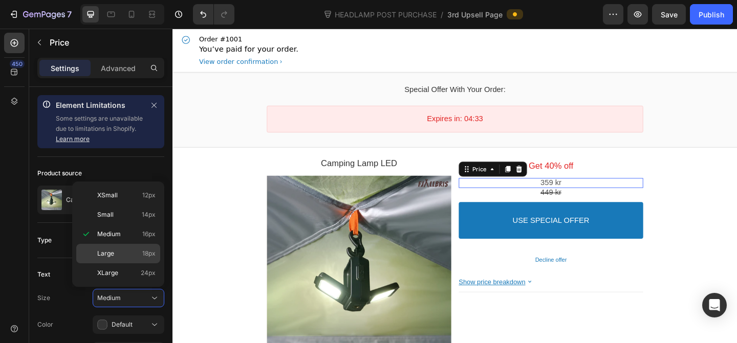
click at [110, 255] on span "Large" at bounding box center [105, 253] width 17 height 9
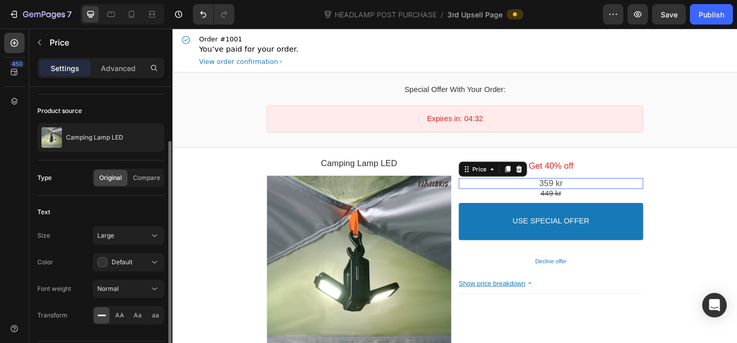
scroll to position [67, 0]
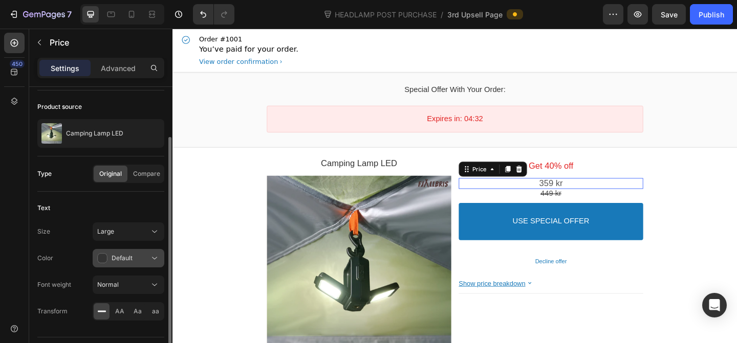
click at [120, 254] on span "Default" at bounding box center [122, 258] width 21 height 9
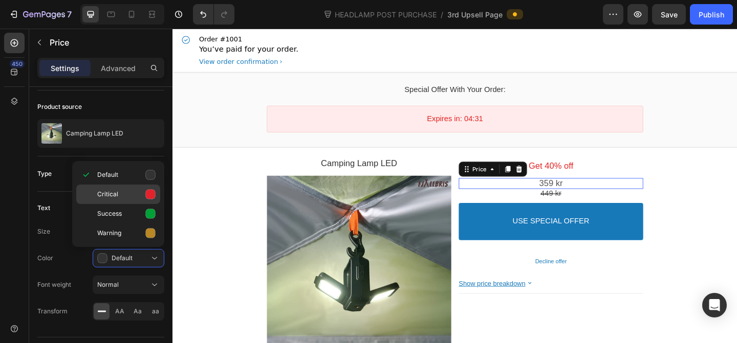
click at [139, 199] on p "Critical" at bounding box center [126, 194] width 58 height 10
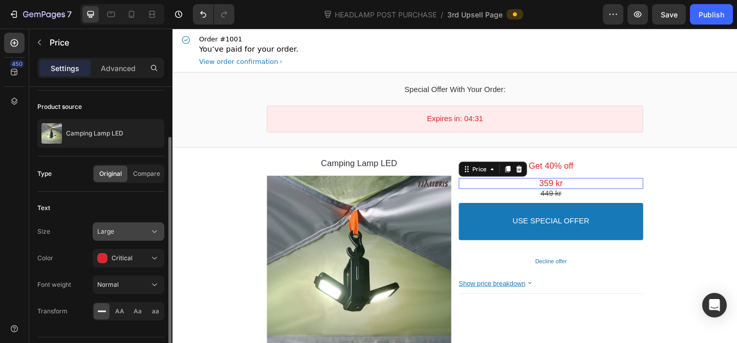
click at [133, 226] on button "Large" at bounding box center [129, 232] width 72 height 18
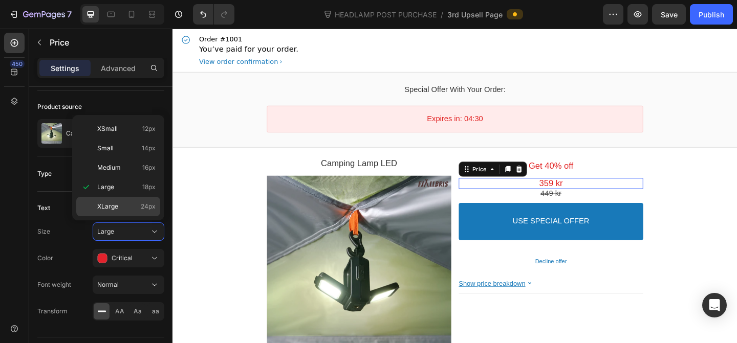
click at [129, 205] on p "XLarge 24px" at bounding box center [126, 206] width 58 height 9
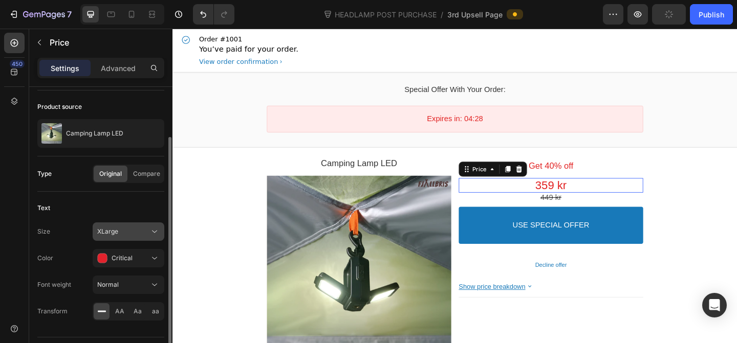
click at [128, 228] on div "XLarge" at bounding box center [123, 231] width 52 height 9
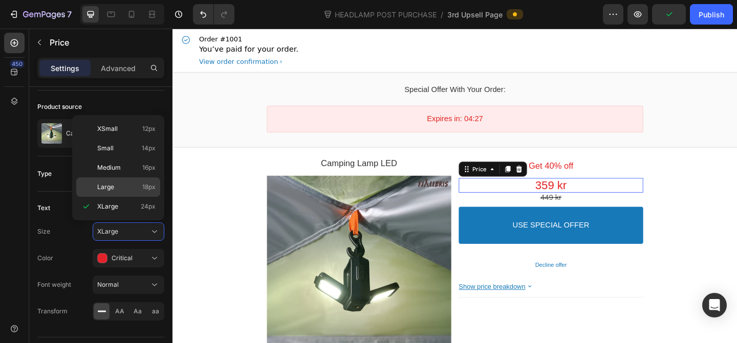
click at [128, 196] on div "Large 18px" at bounding box center [118, 187] width 84 height 19
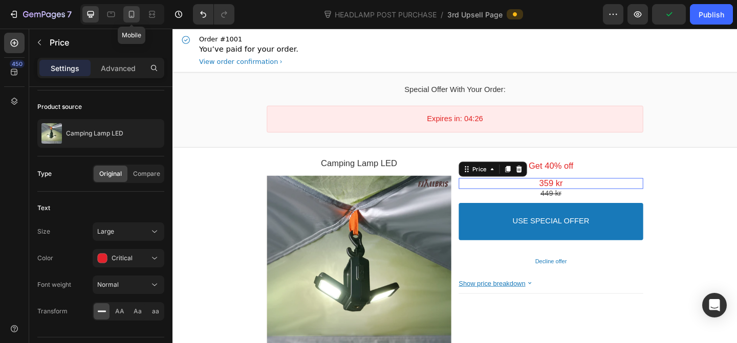
click at [138, 18] on div at bounding box center [131, 14] width 16 height 16
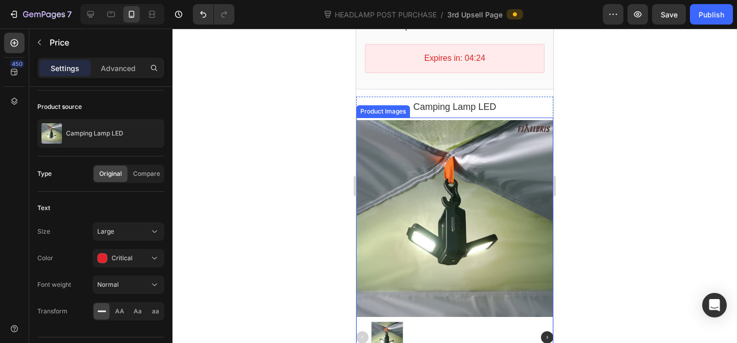
scroll to position [202, 0]
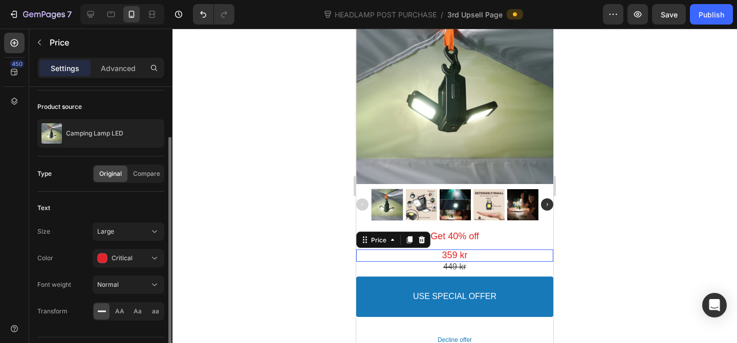
click at [121, 241] on div "Size Large Color Critical Font weight Normal Transform AA Aa aa" at bounding box center [100, 272] width 127 height 98
click at [121, 235] on div "Large" at bounding box center [123, 231] width 52 height 9
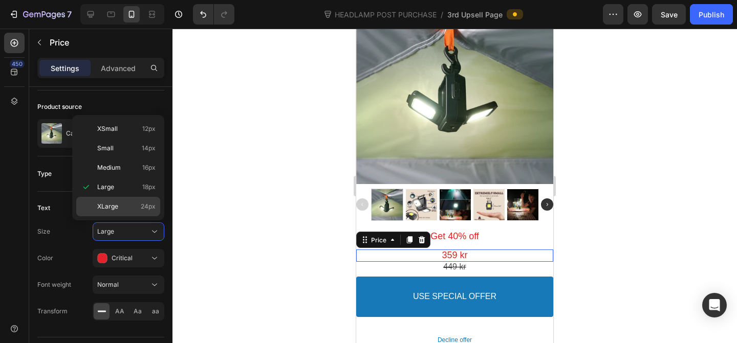
click at [122, 210] on p "XLarge 24px" at bounding box center [126, 206] width 58 height 9
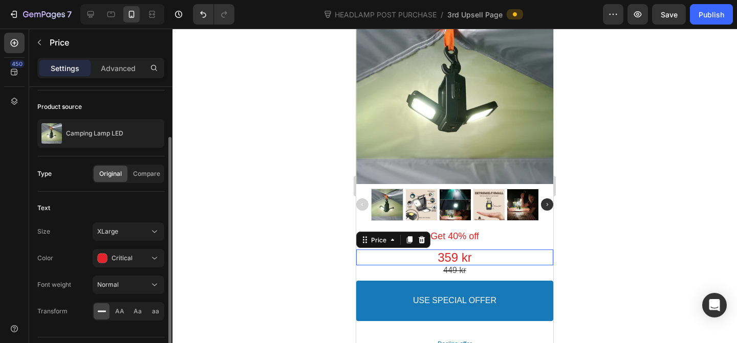
click at [88, 266] on div "Color Critical" at bounding box center [100, 258] width 127 height 18
click at [81, 266] on div "Color Critical" at bounding box center [100, 258] width 127 height 18
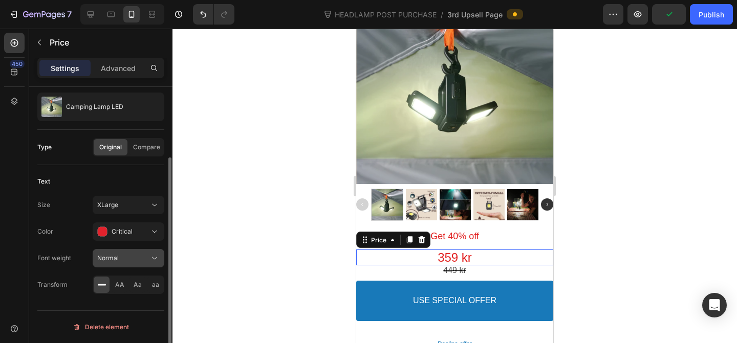
click at [138, 264] on button "Normal" at bounding box center [129, 258] width 72 height 18
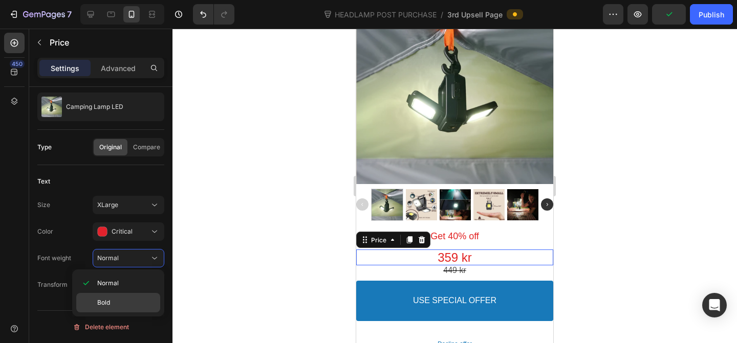
click at [128, 299] on p "Bold" at bounding box center [126, 302] width 58 height 9
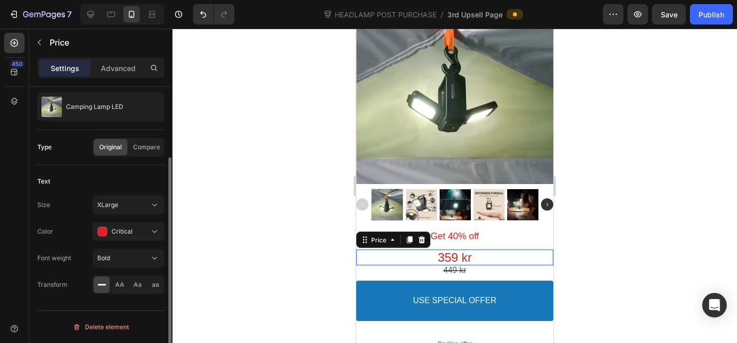
click at [100, 268] on div "Size XLarge Color Critical Font weight Bold Transform AA Aa aa" at bounding box center [100, 245] width 127 height 98
click at [324, 222] on div at bounding box center [454, 186] width 565 height 315
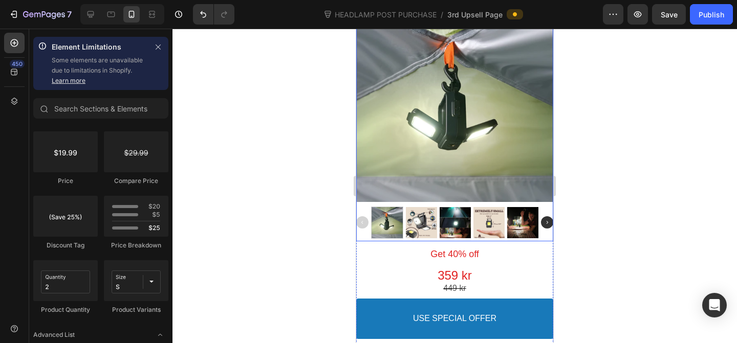
scroll to position [178, 0]
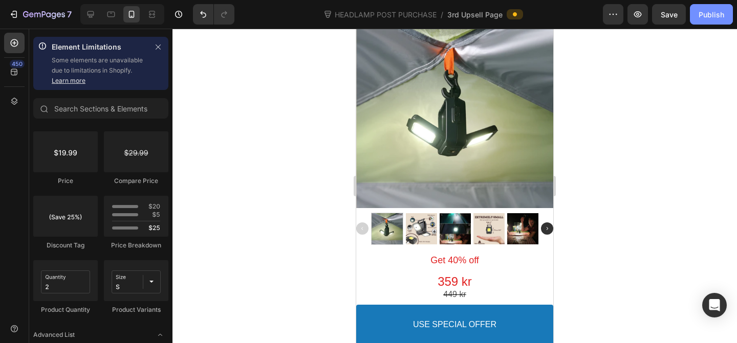
click at [705, 12] on div "Publish" at bounding box center [712, 14] width 26 height 11
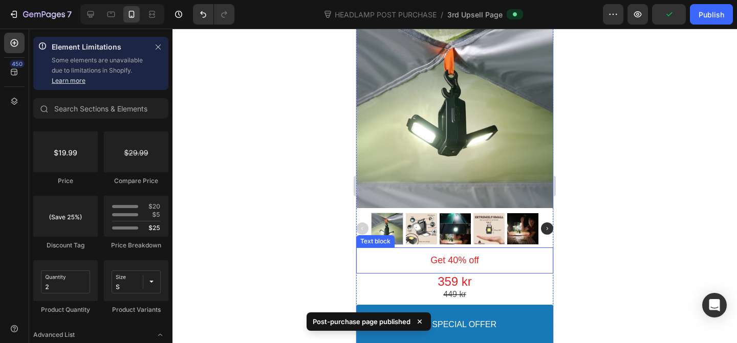
click at [453, 263] on p "Get 40% off" at bounding box center [454, 261] width 197 height 12
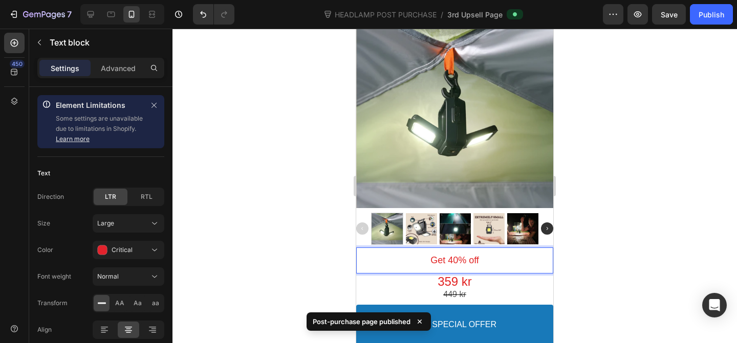
click at [453, 263] on p "Get 40% off" at bounding box center [454, 261] width 197 height 12
click at [697, 24] on button "Publish" at bounding box center [711, 14] width 43 height 20
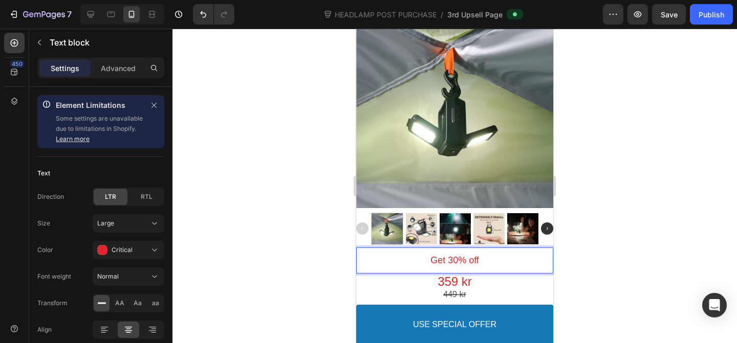
click at [453, 263] on p "Get 30% off" at bounding box center [454, 261] width 197 height 12
click at [692, 14] on button "Publish" at bounding box center [711, 14] width 43 height 20
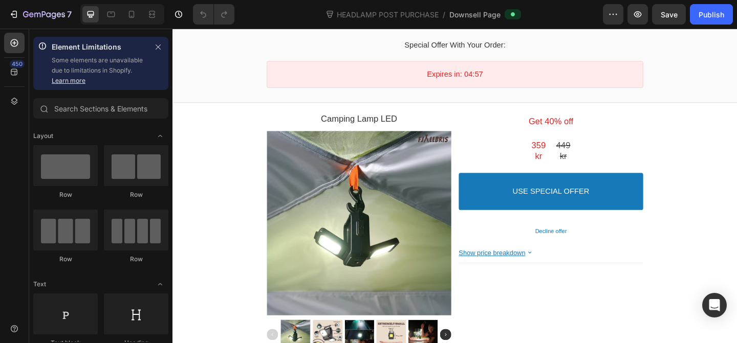
scroll to position [59, 0]
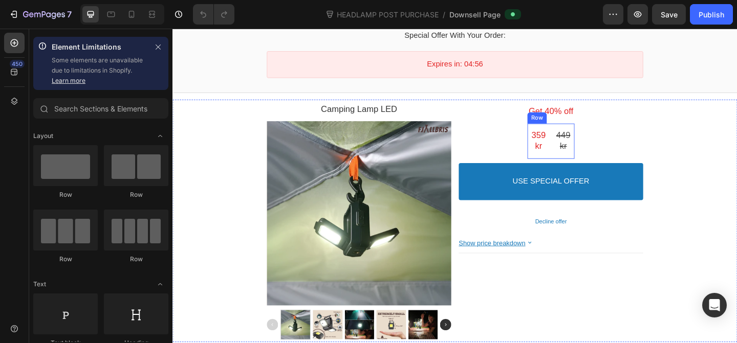
click at [582, 166] on div "[STREET_ADDRESS]" at bounding box center [583, 151] width 51 height 38
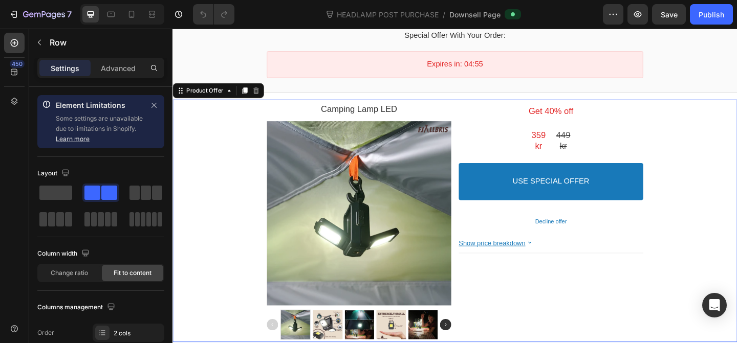
click at [551, 153] on div "Get 40% off Text block 449 kr Price 359 kr Price Row USE SPECIAL OFFER Accept B…" at bounding box center [584, 238] width 201 height 265
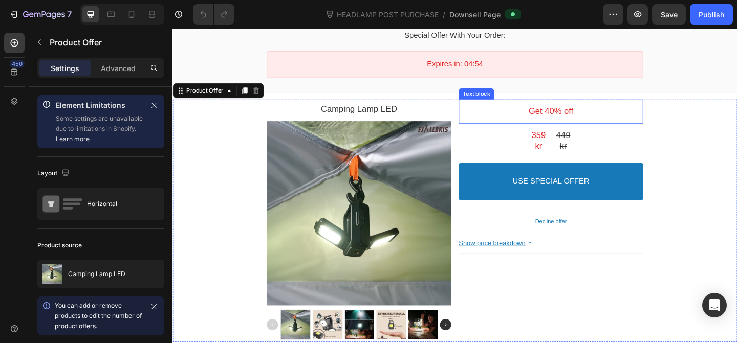
click at [584, 117] on p "Get 40% off" at bounding box center [584, 119] width 201 height 12
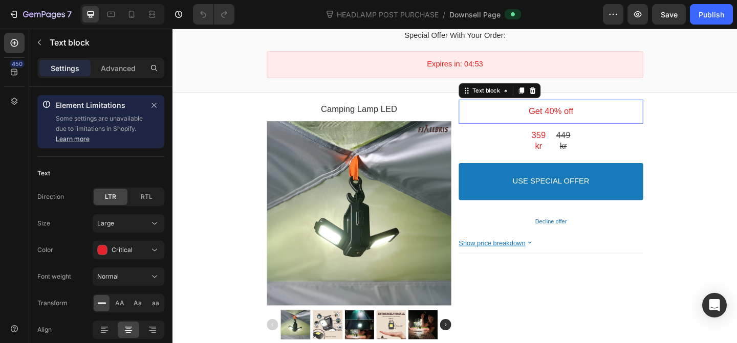
click at [582, 118] on p "Get 40% off" at bounding box center [584, 119] width 201 height 12
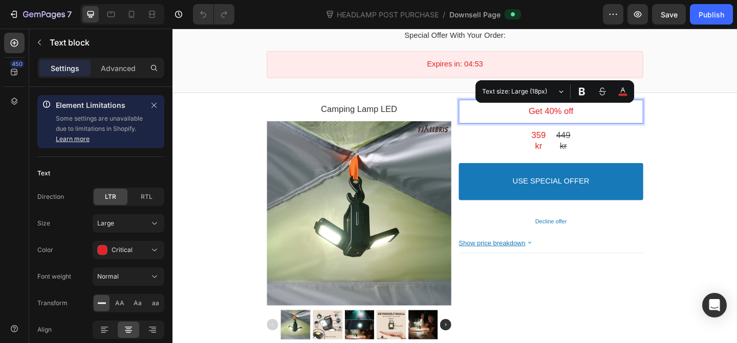
click at [582, 118] on p "Get 40% off" at bounding box center [584, 119] width 201 height 12
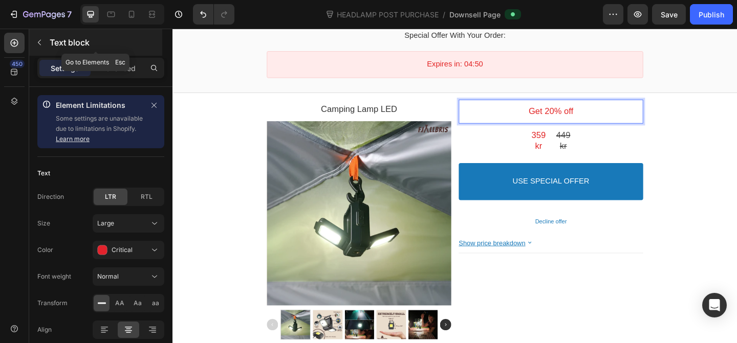
click at [58, 52] on div "Text block" at bounding box center [95, 42] width 133 height 27
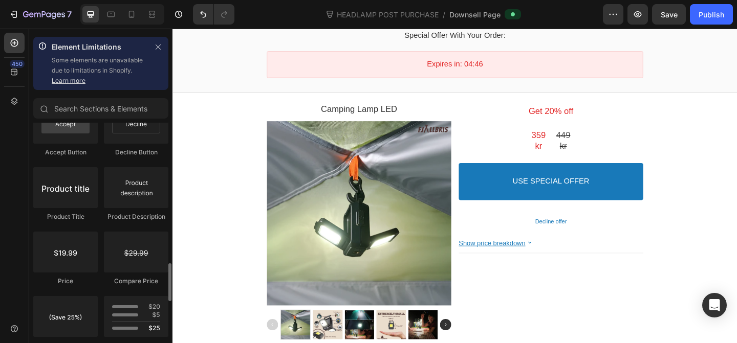
scroll to position [796, 0]
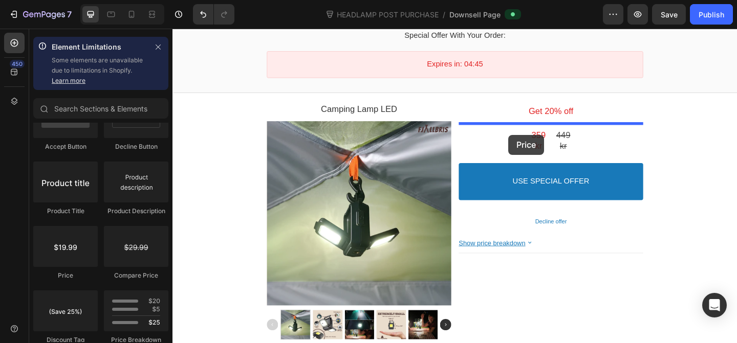
drag, startPoint x: 253, startPoint y: 290, endPoint x: 538, endPoint y: 144, distance: 320.2
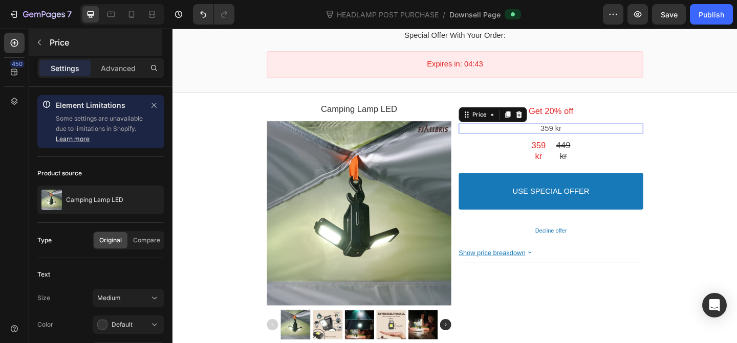
click at [51, 46] on p "Price" at bounding box center [105, 42] width 111 height 12
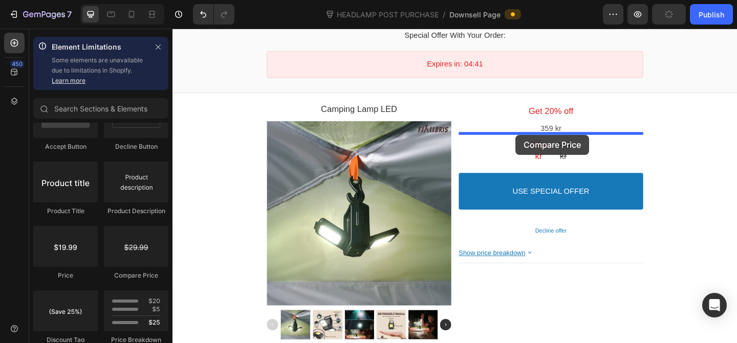
drag, startPoint x: 281, startPoint y: 280, endPoint x: 546, endPoint y: 144, distance: 297.1
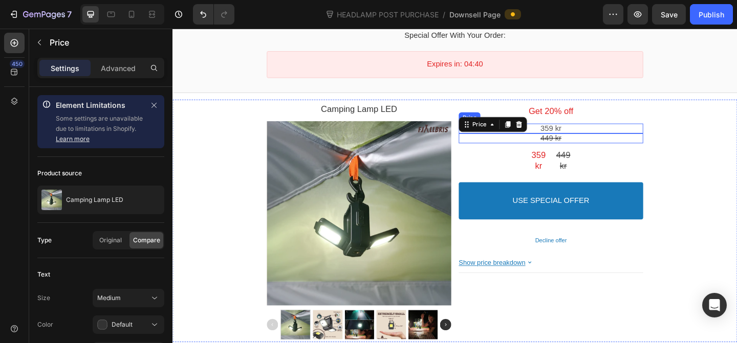
click at [603, 133] on div "359 kr" at bounding box center [584, 137] width 186 height 11
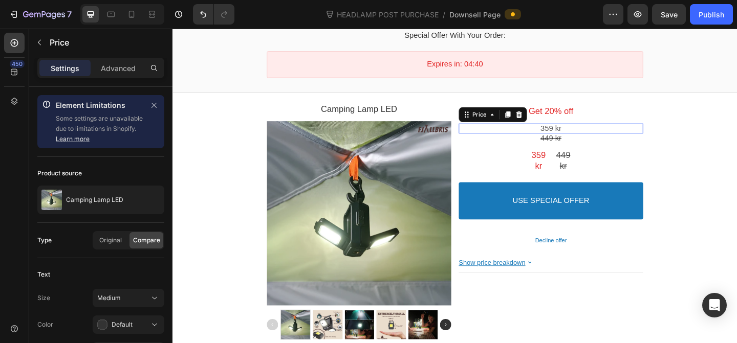
click at [603, 133] on div "359 kr" at bounding box center [584, 137] width 186 height 11
click at [589, 136] on bdo "359 kr" at bounding box center [584, 137] width 23 height 9
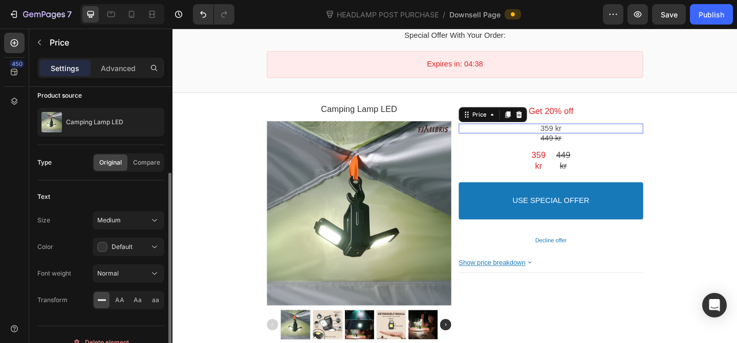
scroll to position [93, 0]
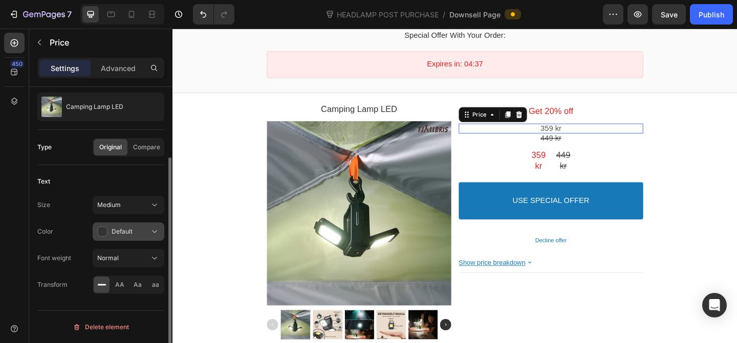
click at [126, 232] on span "Default" at bounding box center [122, 232] width 21 height 8
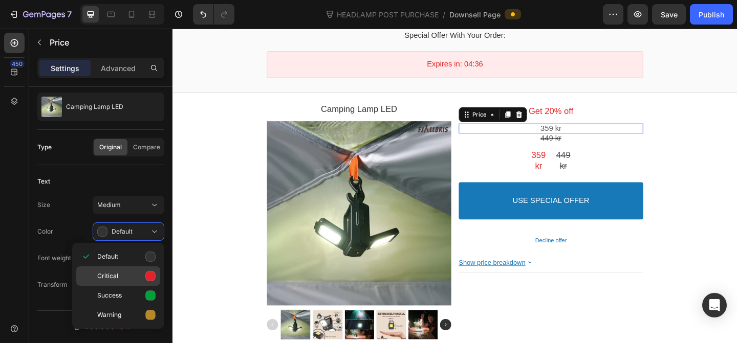
click at [127, 272] on p "Critical" at bounding box center [126, 276] width 58 height 10
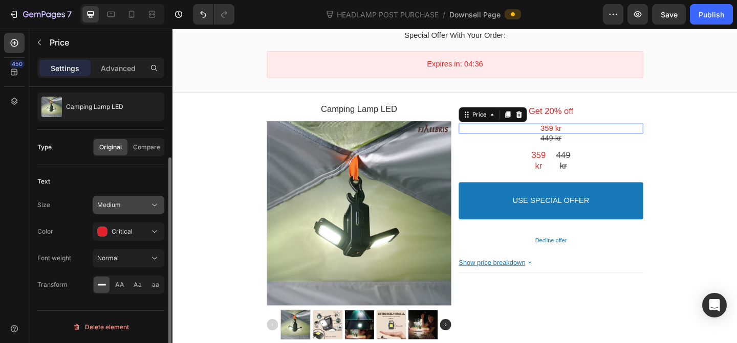
click at [120, 201] on span "Medium" at bounding box center [109, 205] width 24 height 9
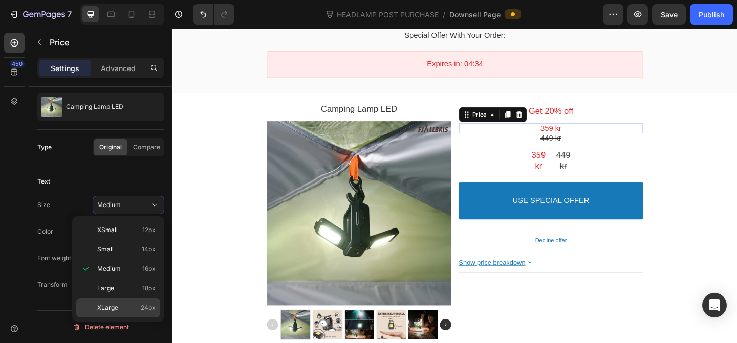
click at [120, 305] on p "XLarge 24px" at bounding box center [126, 307] width 58 height 9
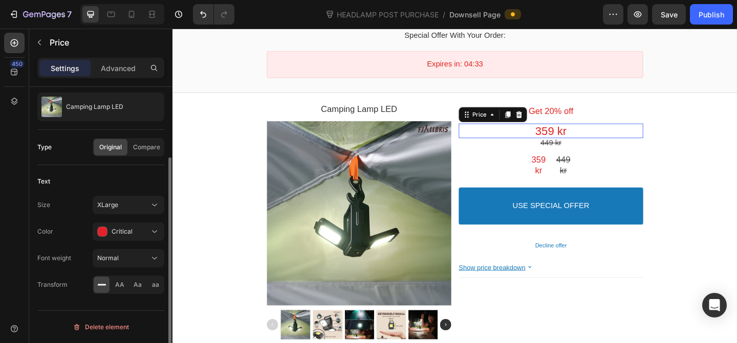
click at [115, 268] on div "Size XLarge Color Critical Font weight Normal Transform AA Aa aa" at bounding box center [100, 245] width 127 height 98
click at [115, 265] on button "Normal" at bounding box center [129, 258] width 72 height 18
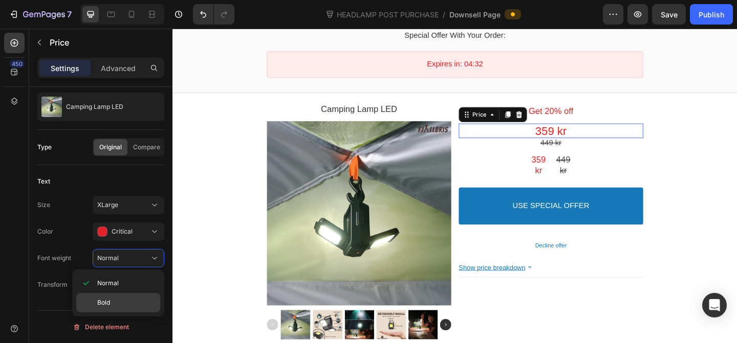
click at [120, 299] on p "Bold" at bounding box center [126, 302] width 58 height 9
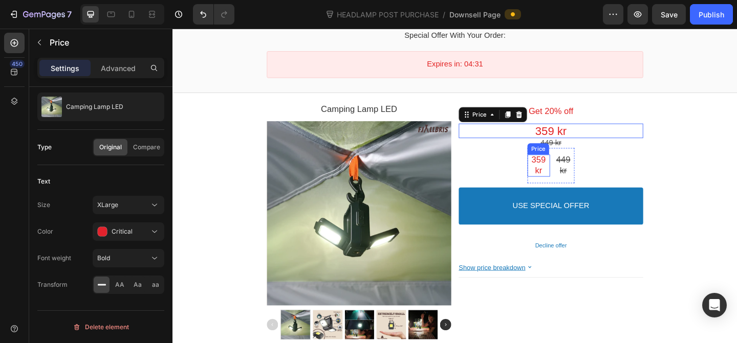
click at [584, 177] on div "449 kr Price 359 kr Price Row" at bounding box center [583, 178] width 51 height 38
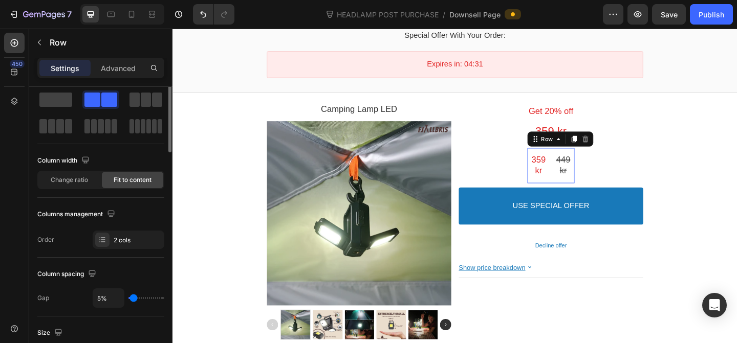
scroll to position [0, 0]
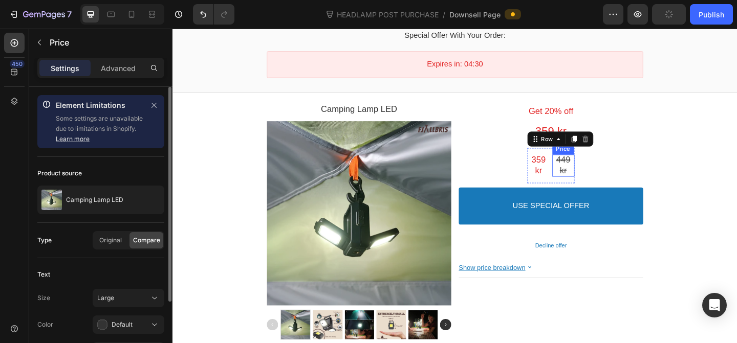
click at [588, 177] on div "449 kr" at bounding box center [597, 178] width 25 height 24
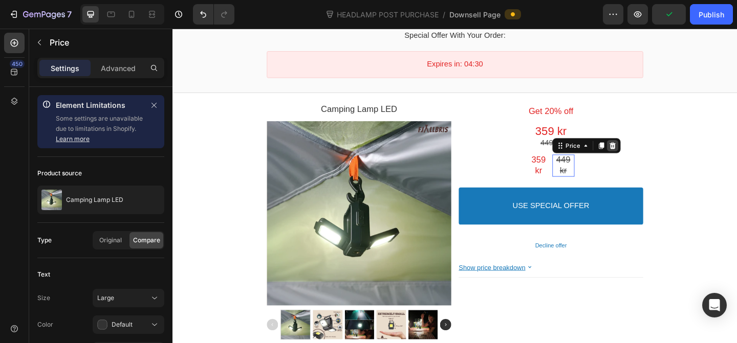
click at [647, 157] on icon at bounding box center [651, 156] width 8 height 8
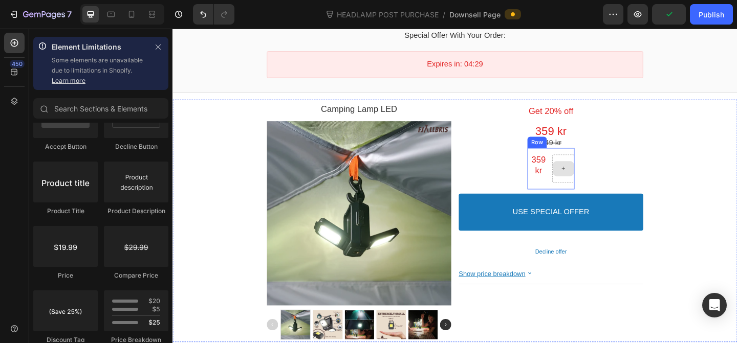
click at [581, 177] on div "359 kr" at bounding box center [570, 178] width 25 height 24
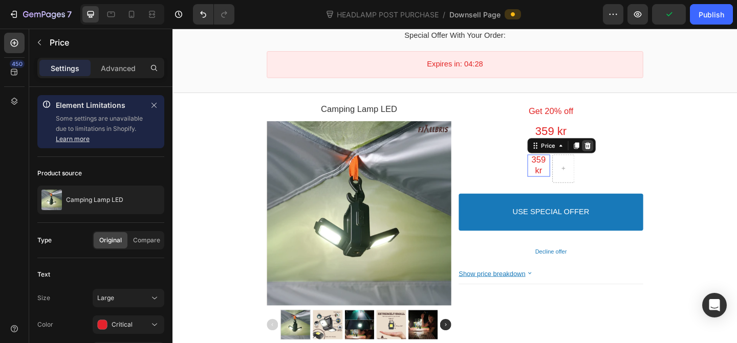
click at [628, 158] on div at bounding box center [624, 156] width 12 height 12
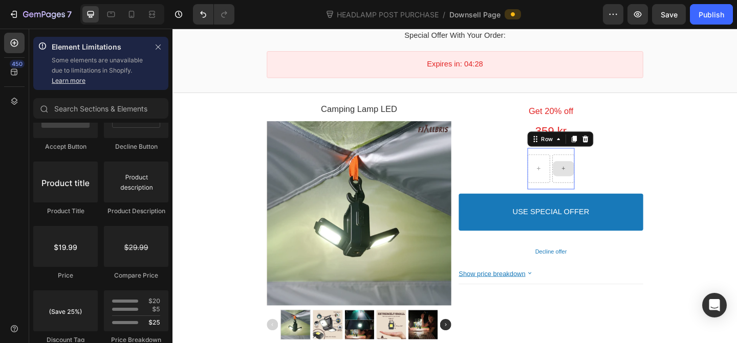
click at [585, 173] on div at bounding box center [597, 181] width 25 height 31
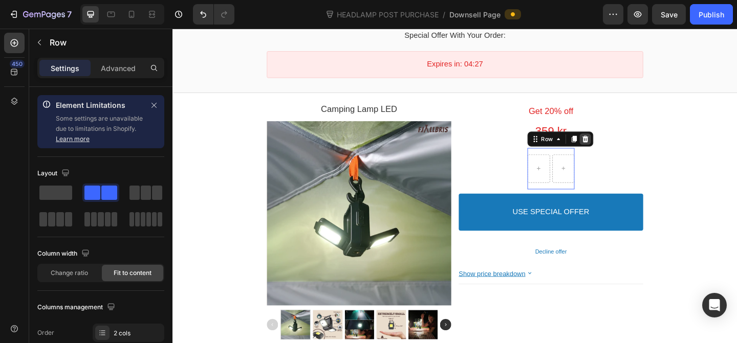
click at [621, 151] on icon at bounding box center [621, 148] width 7 height 7
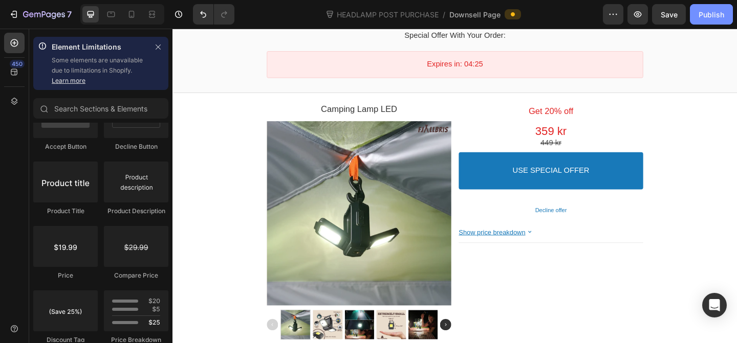
click at [705, 11] on div "Publish" at bounding box center [712, 14] width 26 height 11
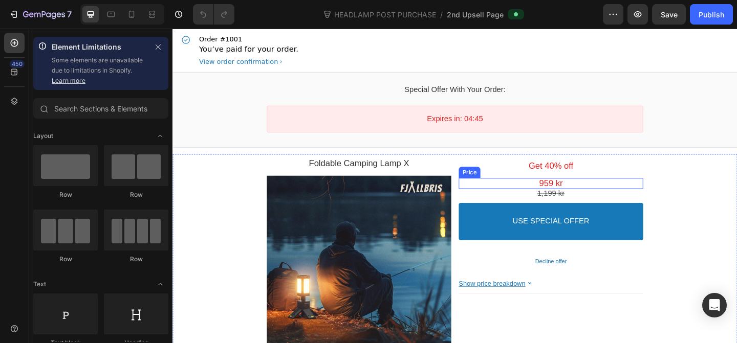
click at [602, 202] on div "959 kr" at bounding box center [584, 197] width 186 height 12
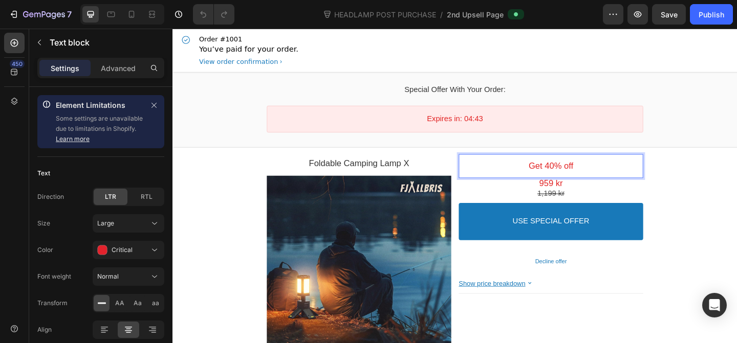
click at [582, 180] on p "Get 40% off" at bounding box center [584, 178] width 201 height 12
click at [565, 197] on div "959 kr" at bounding box center [584, 197] width 186 height 12
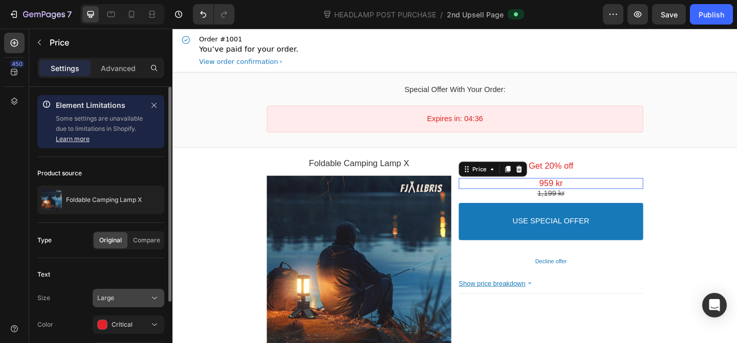
click at [130, 300] on div "Large" at bounding box center [123, 298] width 52 height 9
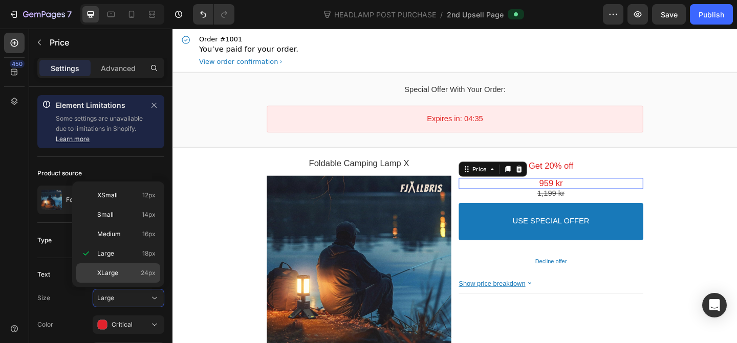
click at [122, 279] on div "XLarge 24px" at bounding box center [118, 273] width 84 height 19
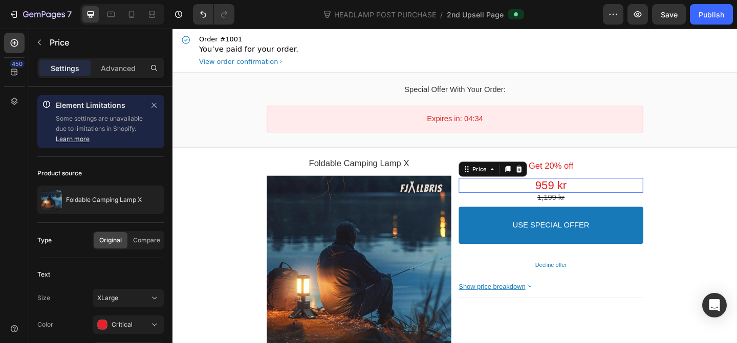
click at [736, 30] on div "Order #1001 You’ve paid for your order. View order confirmation" at bounding box center [480, 52] width 598 height 47
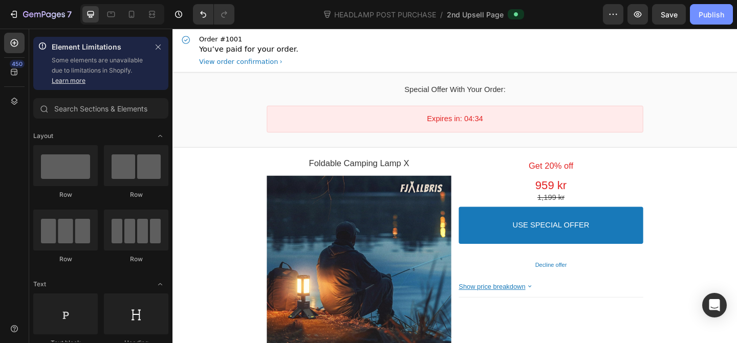
click at [697, 13] on button "Publish" at bounding box center [711, 14] width 43 height 20
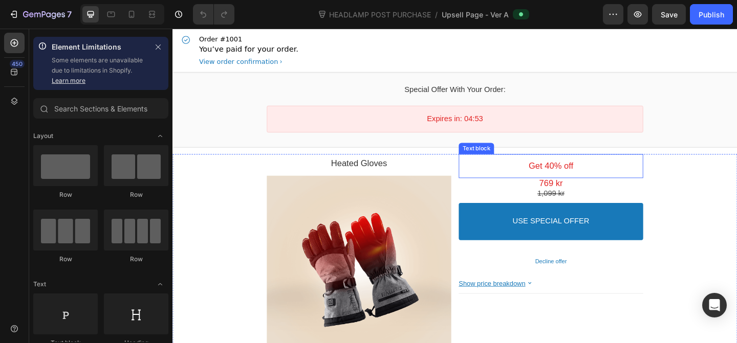
click at [581, 178] on p "Get 40% off" at bounding box center [584, 178] width 201 height 12
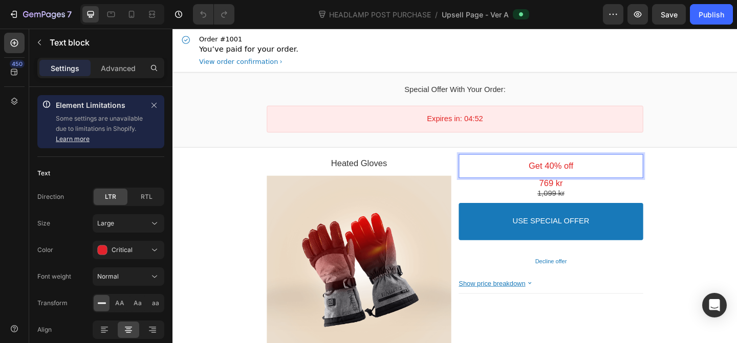
click at [582, 180] on p "Get 40% off" at bounding box center [584, 178] width 201 height 12
click at [560, 199] on div "769 kr" at bounding box center [584, 197] width 186 height 12
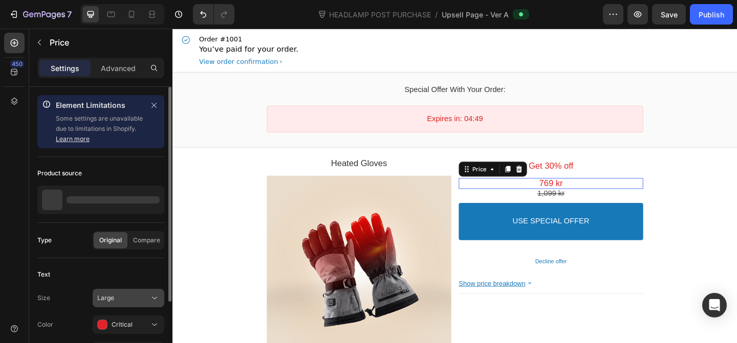
click at [148, 294] on div "Large" at bounding box center [123, 298] width 52 height 9
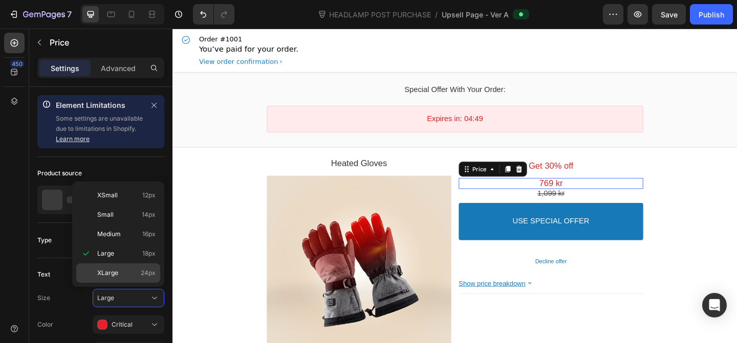
click at [127, 275] on p "XLarge 24px" at bounding box center [126, 273] width 58 height 9
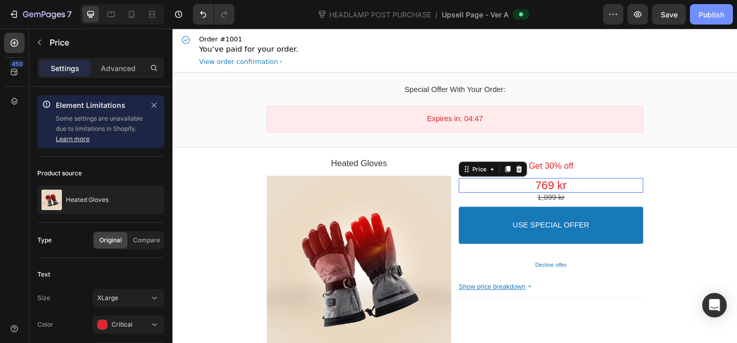
click at [711, 23] on button "Publish" at bounding box center [711, 14] width 43 height 20
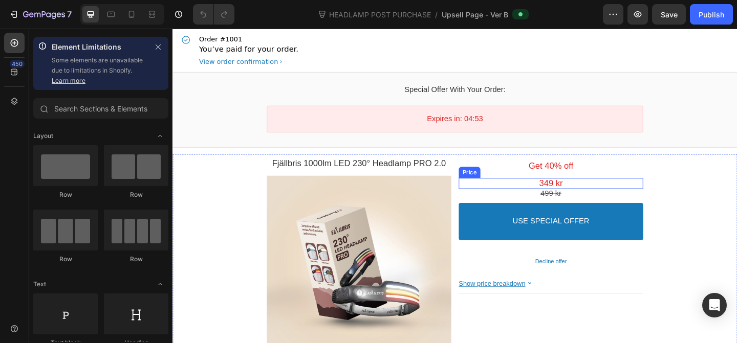
click at [583, 194] on bdo "349 kr" at bounding box center [584, 197] width 26 height 10
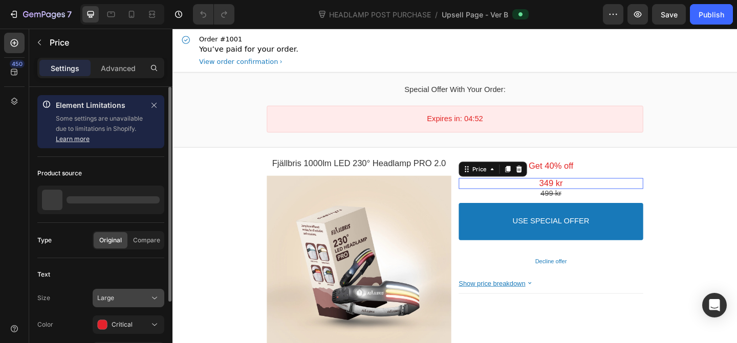
click at [115, 295] on div "Large" at bounding box center [123, 298] width 52 height 9
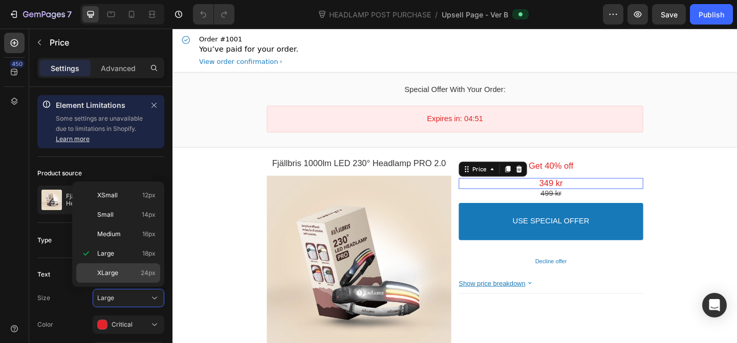
click at [120, 276] on p "XLarge 24px" at bounding box center [126, 273] width 58 height 9
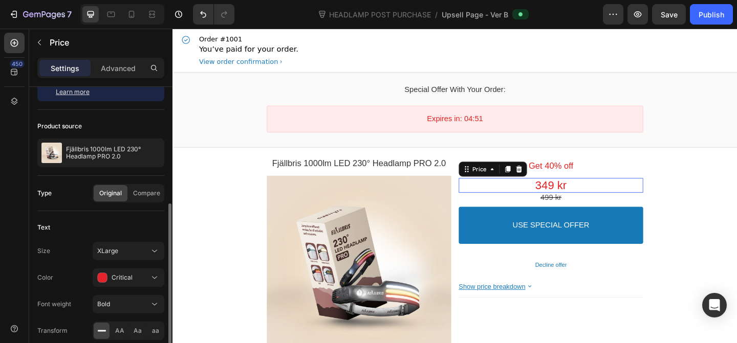
scroll to position [93, 0]
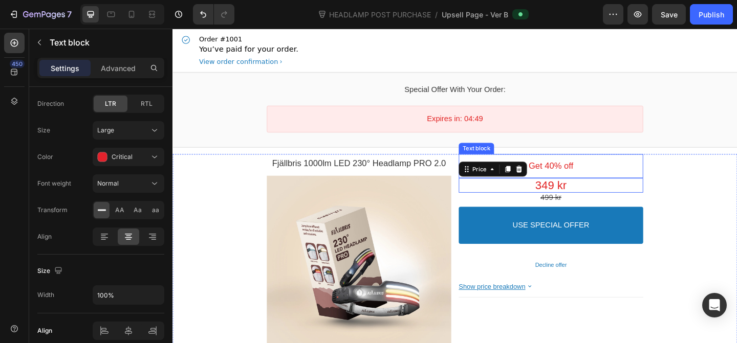
click at [583, 180] on p "Get 40% off" at bounding box center [584, 178] width 201 height 12
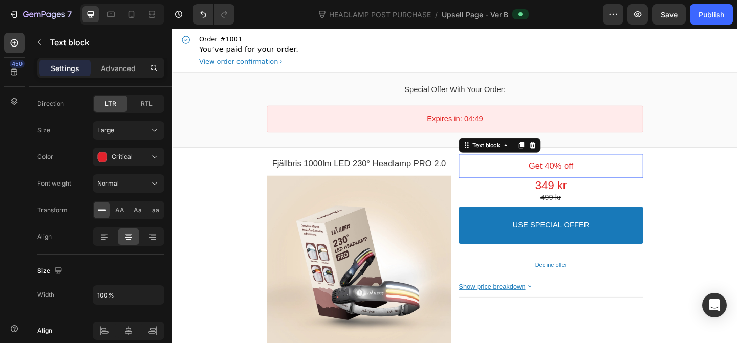
scroll to position [0, 0]
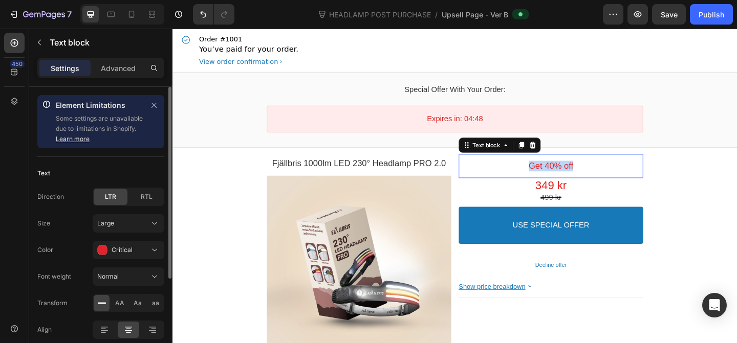
click at [583, 180] on p "Get 40% off" at bounding box center [584, 178] width 201 height 12
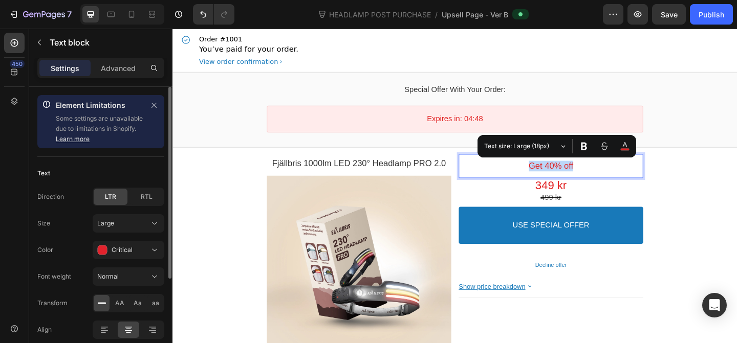
click at [583, 180] on p "Get 40% off" at bounding box center [584, 178] width 201 height 12
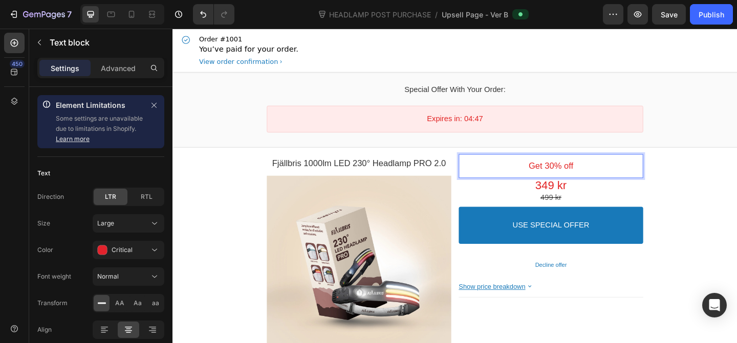
click at [526, 187] on div "Get 30% off Text block" at bounding box center [584, 178] width 201 height 26
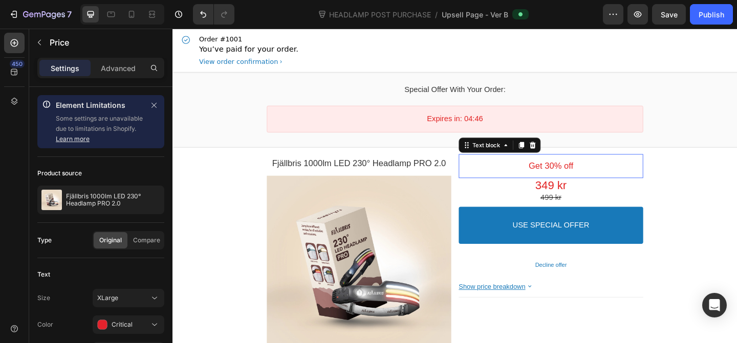
click at [532, 197] on div "349 kr" at bounding box center [584, 199] width 186 height 16
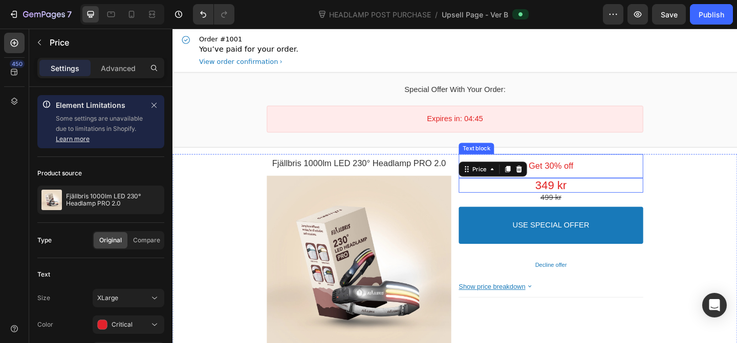
click at [601, 145] on div "Expires in: 04:45 Countdown Timer" at bounding box center [479, 127] width 597 height 44
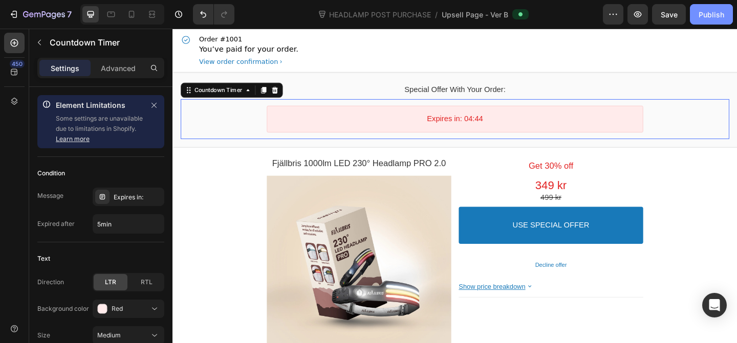
click at [721, 14] on div "Publish" at bounding box center [712, 14] width 26 height 11
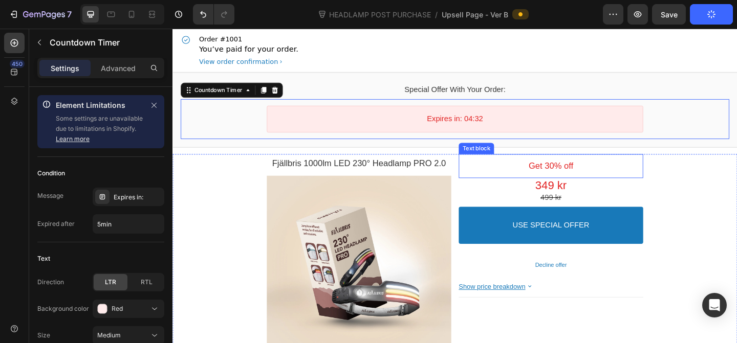
click at [585, 177] on p "Get 30% off" at bounding box center [584, 178] width 201 height 12
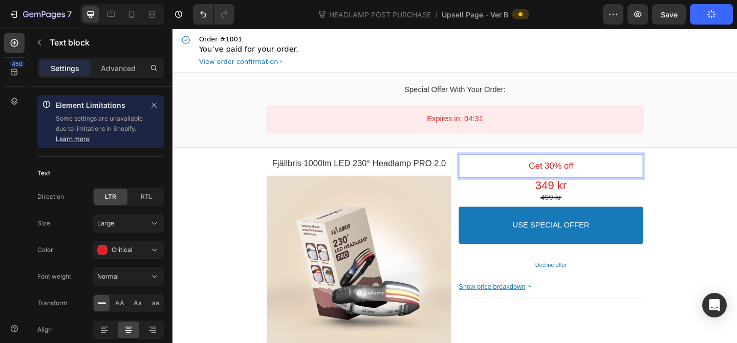
click at [583, 178] on p "Get 30% off" at bounding box center [584, 178] width 201 height 12
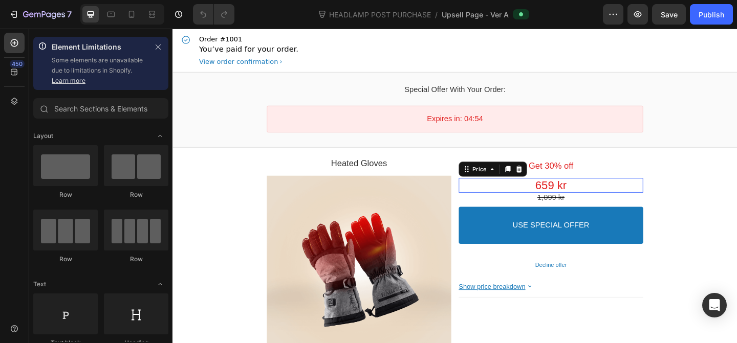
click at [575, 199] on bdo "659 kr" at bounding box center [584, 199] width 34 height 14
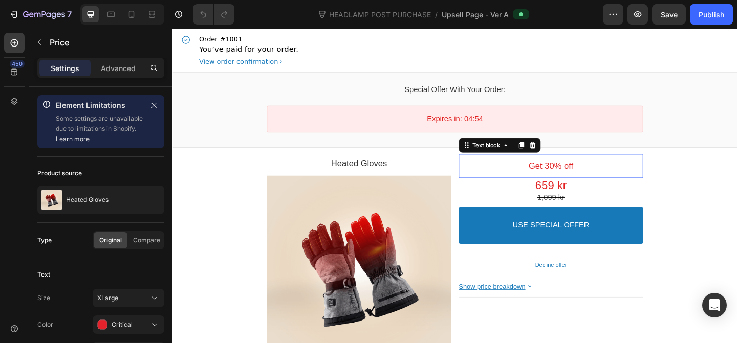
click at [580, 179] on p "Get 30% off" at bounding box center [584, 178] width 201 height 12
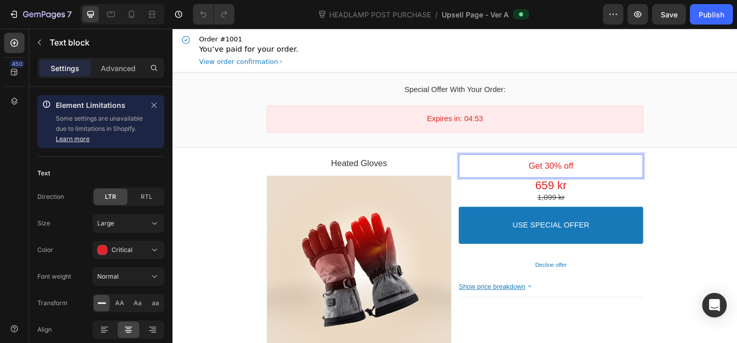
click at [580, 179] on p "Get 30% off" at bounding box center [584, 178] width 201 height 12
click at [708, 13] on div "Publish" at bounding box center [712, 14] width 26 height 11
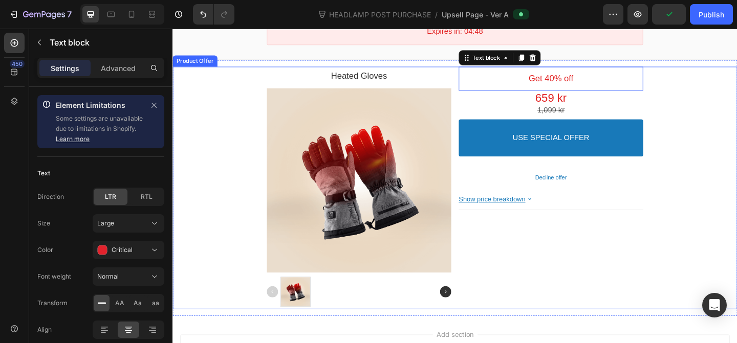
scroll to position [103, 0]
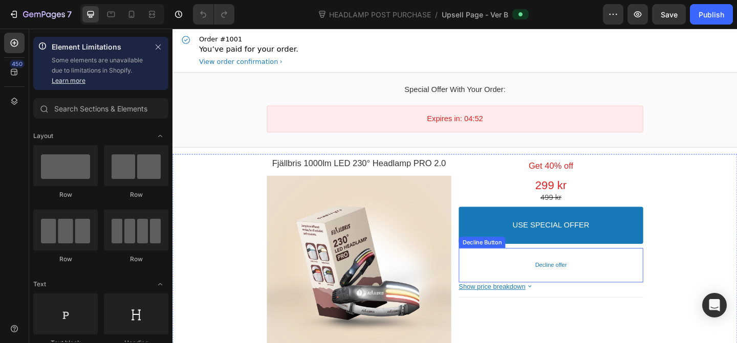
click at [552, 285] on button "Decline offer" at bounding box center [584, 286] width 201 height 16
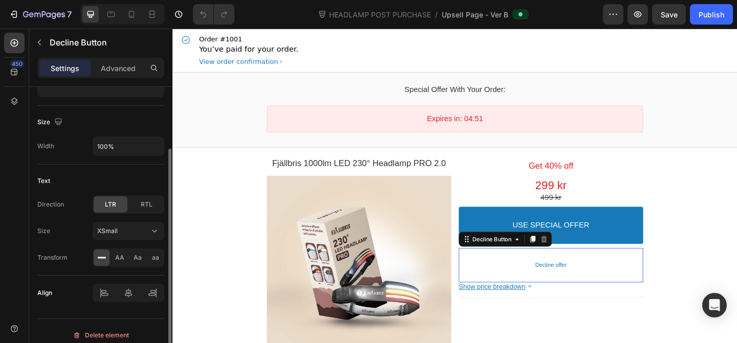
scroll to position [132, 0]
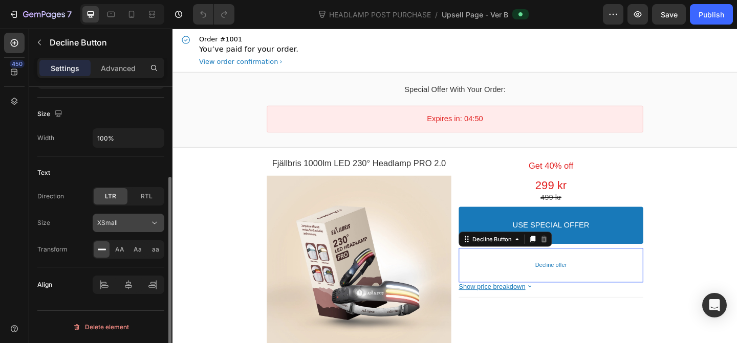
click at [130, 230] on button "XSmall" at bounding box center [129, 223] width 72 height 18
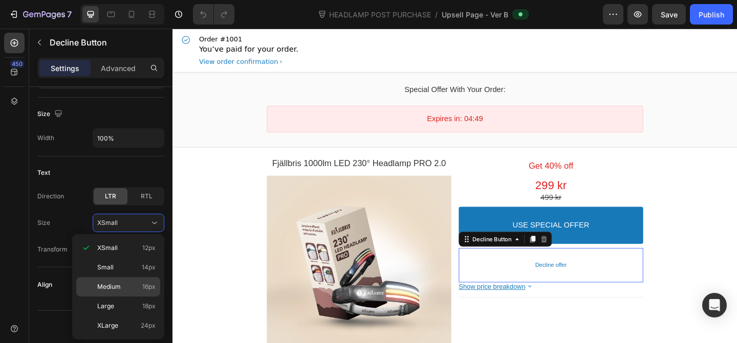
click at [131, 281] on div "Medium 16px" at bounding box center [118, 286] width 84 height 19
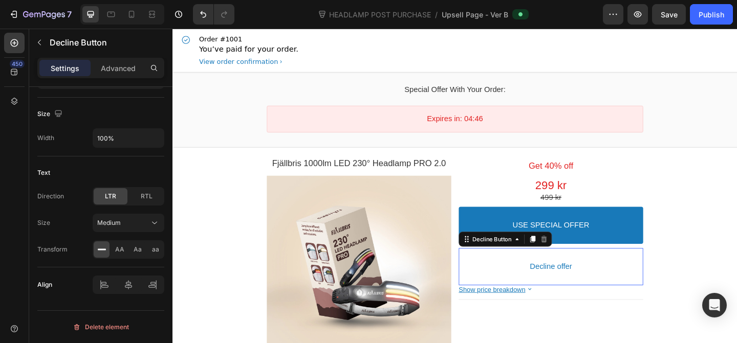
click at [701, 25] on div "7 Version history HEADLAMP POST PURCHASE / Upsell Page - Ver B Preview Save Pub…" at bounding box center [368, 14] width 737 height 29
click at [697, 10] on button "Publish" at bounding box center [711, 14] width 43 height 20
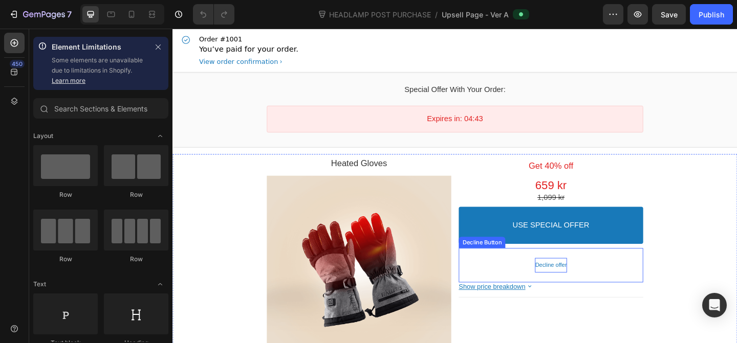
click at [567, 285] on bdo "Decline offer" at bounding box center [584, 287] width 34 height 8
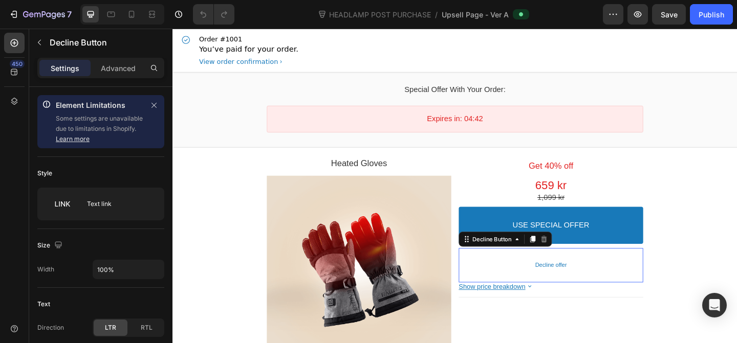
click at [524, 287] on button "Decline offer" at bounding box center [584, 286] width 201 height 16
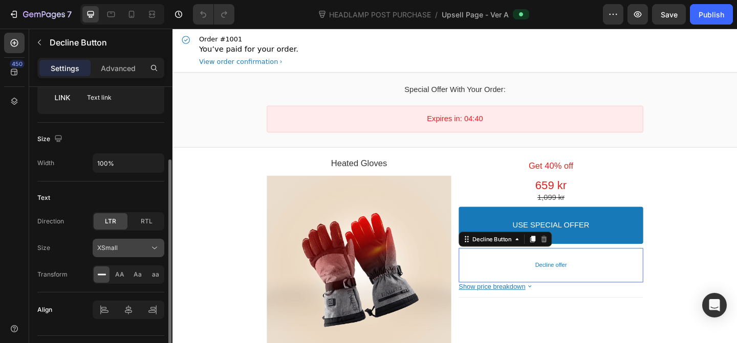
click at [124, 249] on div "XSmall" at bounding box center [123, 248] width 52 height 9
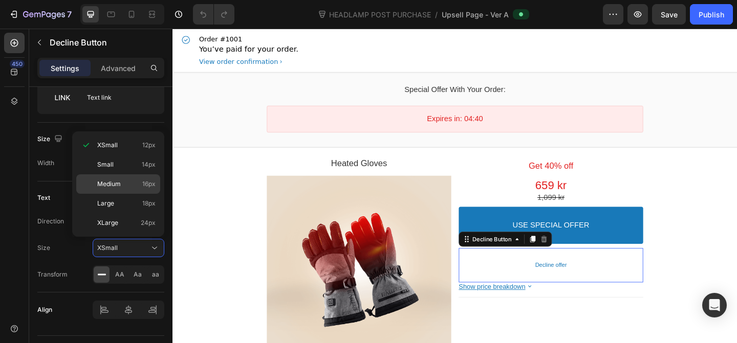
click at [117, 188] on span "Medium" at bounding box center [109, 184] width 24 height 9
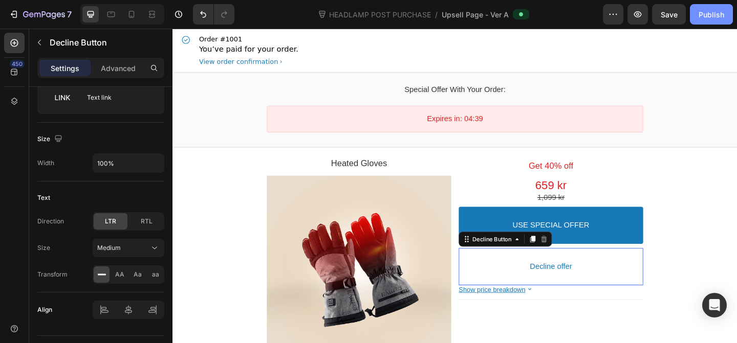
click at [711, 13] on div "Publish" at bounding box center [712, 14] width 26 height 11
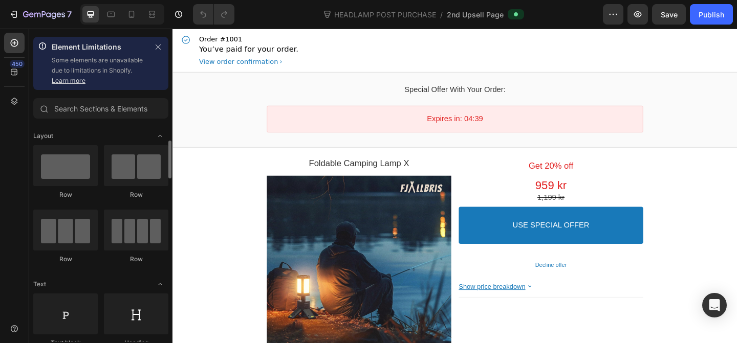
scroll to position [137, 0]
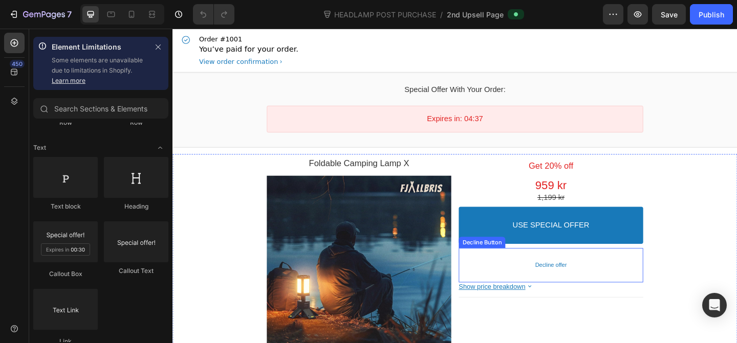
click at [616, 285] on button "Decline offer" at bounding box center [584, 286] width 201 height 16
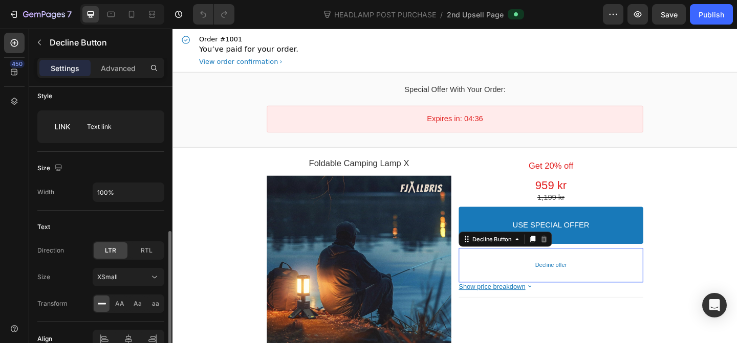
scroll to position [132, 0]
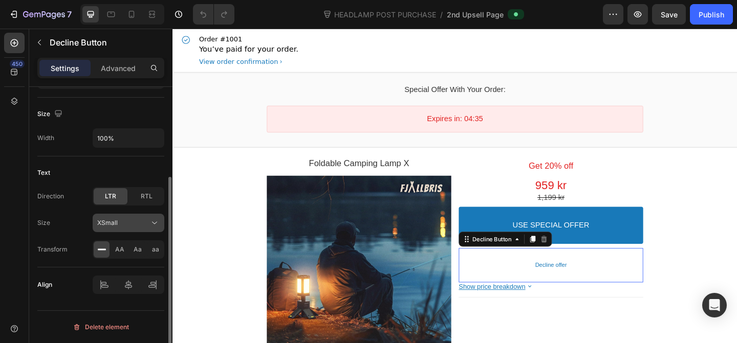
click at [122, 225] on div "XSmall" at bounding box center [123, 223] width 52 height 9
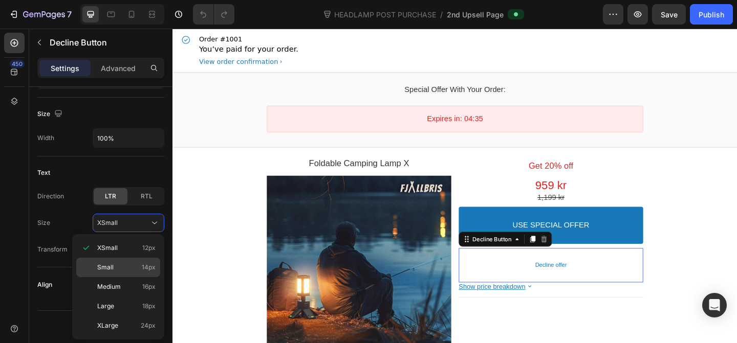
click at [119, 276] on div "Small 14px" at bounding box center [118, 267] width 84 height 19
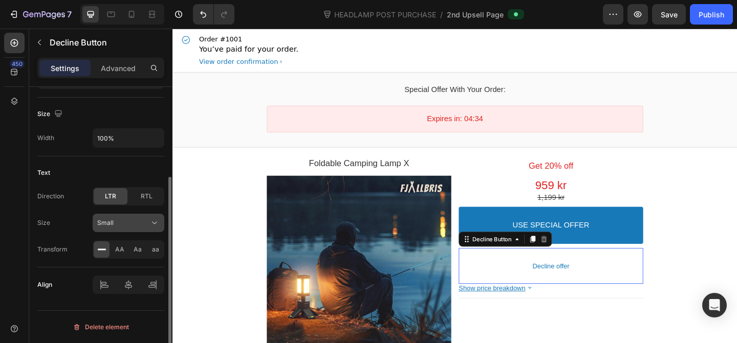
click at [118, 222] on div "Small" at bounding box center [123, 223] width 52 height 9
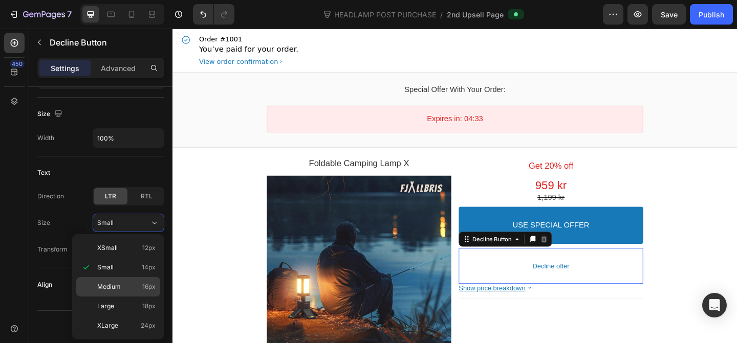
click at [111, 286] on span "Medium" at bounding box center [109, 287] width 24 height 9
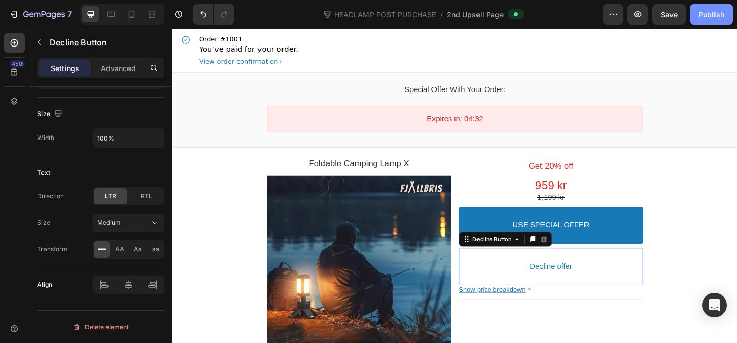
click at [708, 12] on div "Publish" at bounding box center [712, 14] width 26 height 11
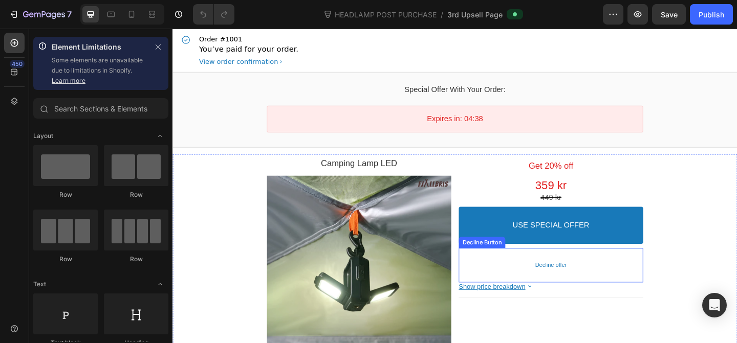
click at [632, 289] on button "Decline offer" at bounding box center [584, 286] width 201 height 16
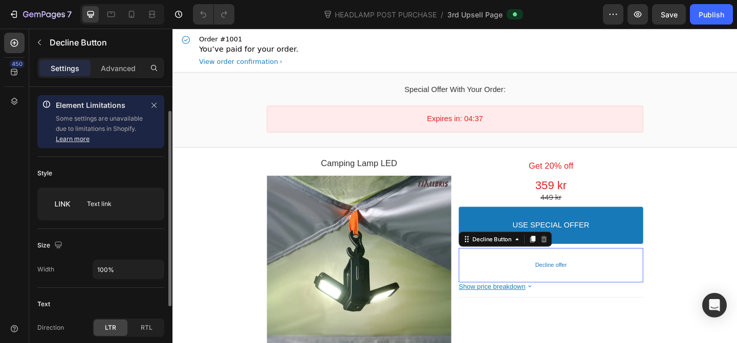
scroll to position [132, 0]
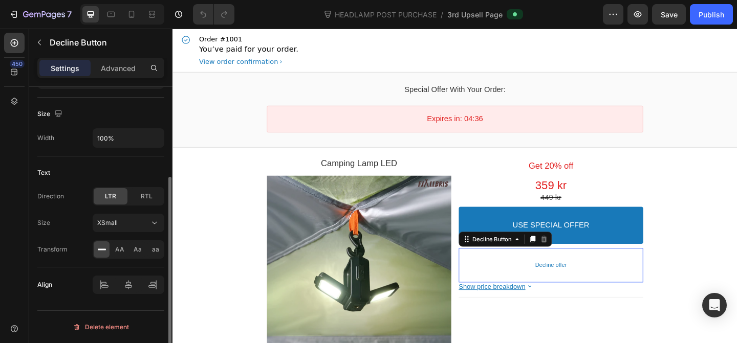
click at [134, 232] on div "Size XSmall Transform AA Aa aa" at bounding box center [100, 236] width 127 height 45
click at [132, 229] on button "XSmall" at bounding box center [129, 223] width 72 height 18
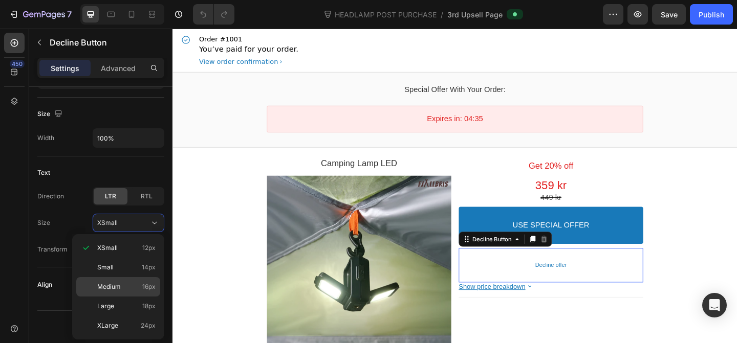
click at [126, 280] on div "Medium 16px" at bounding box center [118, 286] width 84 height 19
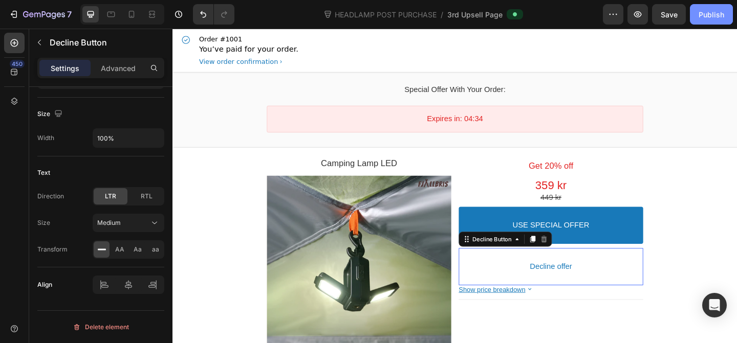
click at [702, 15] on div "Publish" at bounding box center [712, 14] width 26 height 11
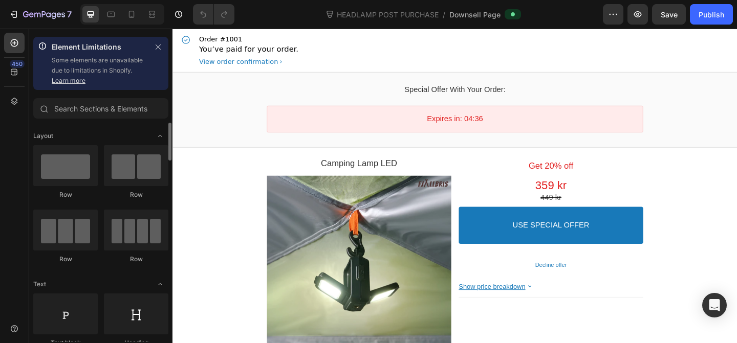
scroll to position [305, 0]
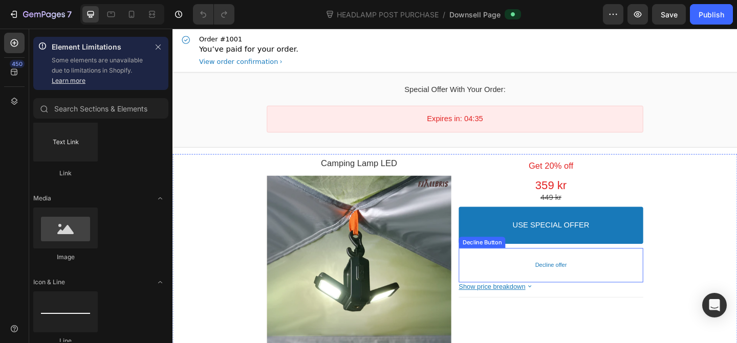
click at [545, 289] on button "Decline offer" at bounding box center [584, 286] width 201 height 16
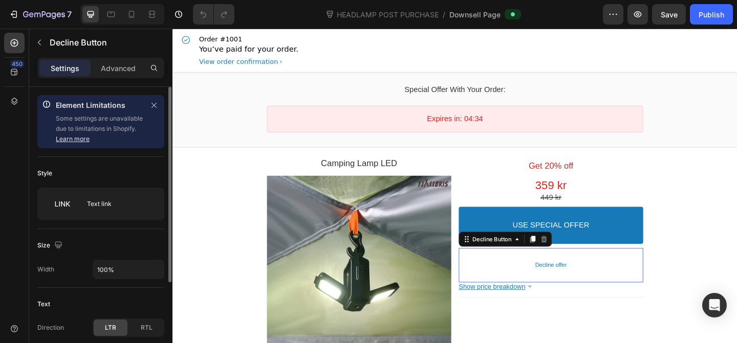
scroll to position [132, 0]
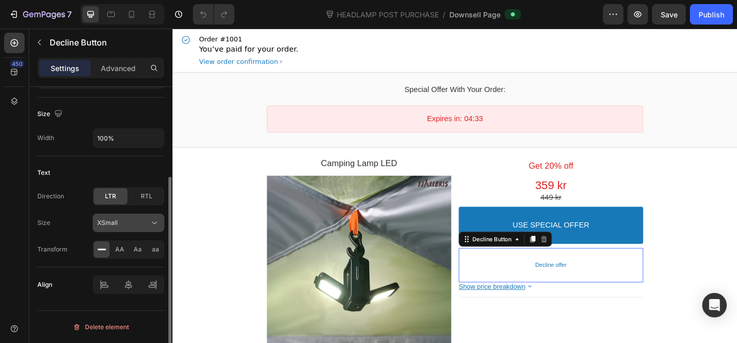
click at [117, 229] on button "XSmall" at bounding box center [129, 223] width 72 height 18
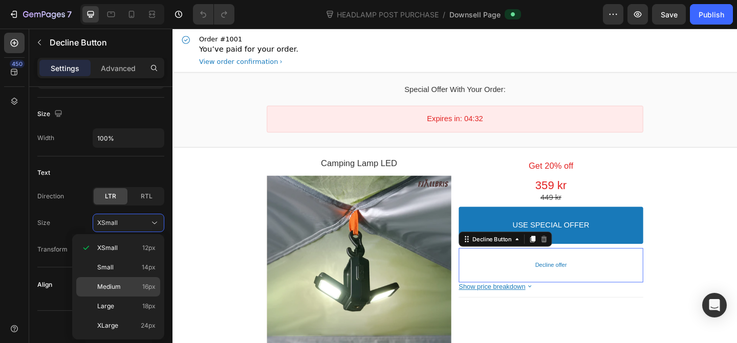
click at [111, 278] on div "Medium 16px" at bounding box center [118, 286] width 84 height 19
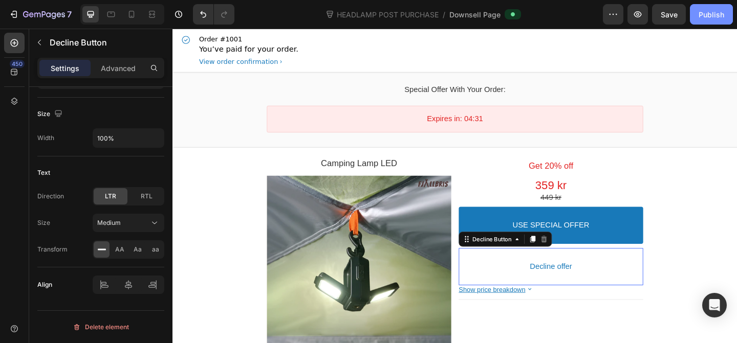
click at [701, 19] on div "Publish" at bounding box center [712, 14] width 26 height 11
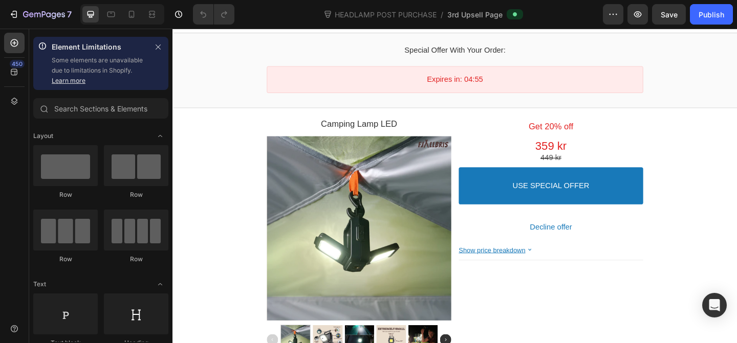
scroll to position [91, 0]
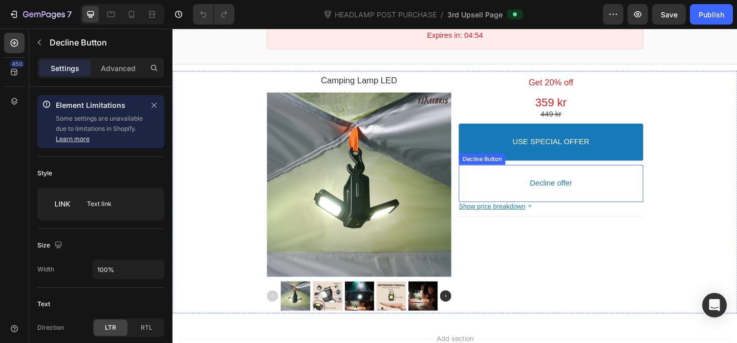
click at [547, 197] on button "Decline offer" at bounding box center [584, 197] width 201 height 19
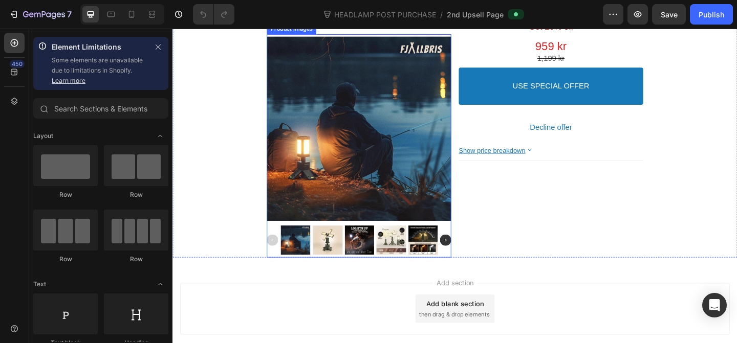
scroll to position [207, 0]
